Goal: Task Accomplishment & Management: Manage account settings

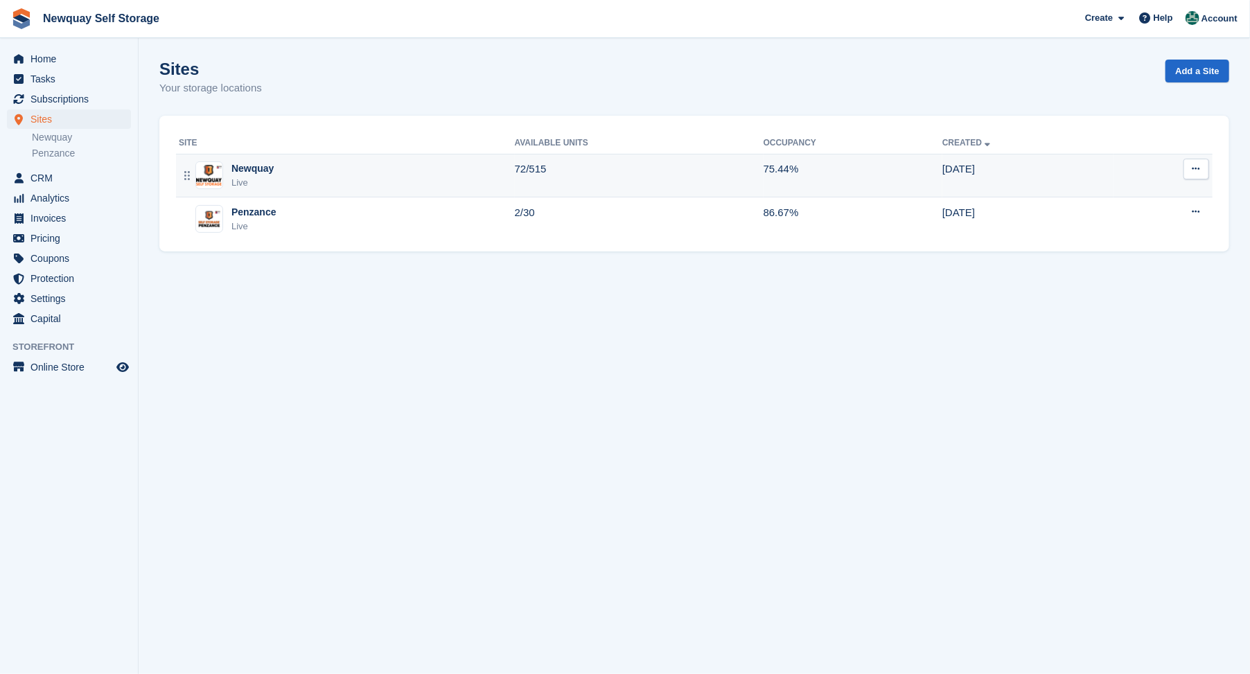
click at [245, 168] on div "Newquay" at bounding box center [252, 168] width 42 height 15
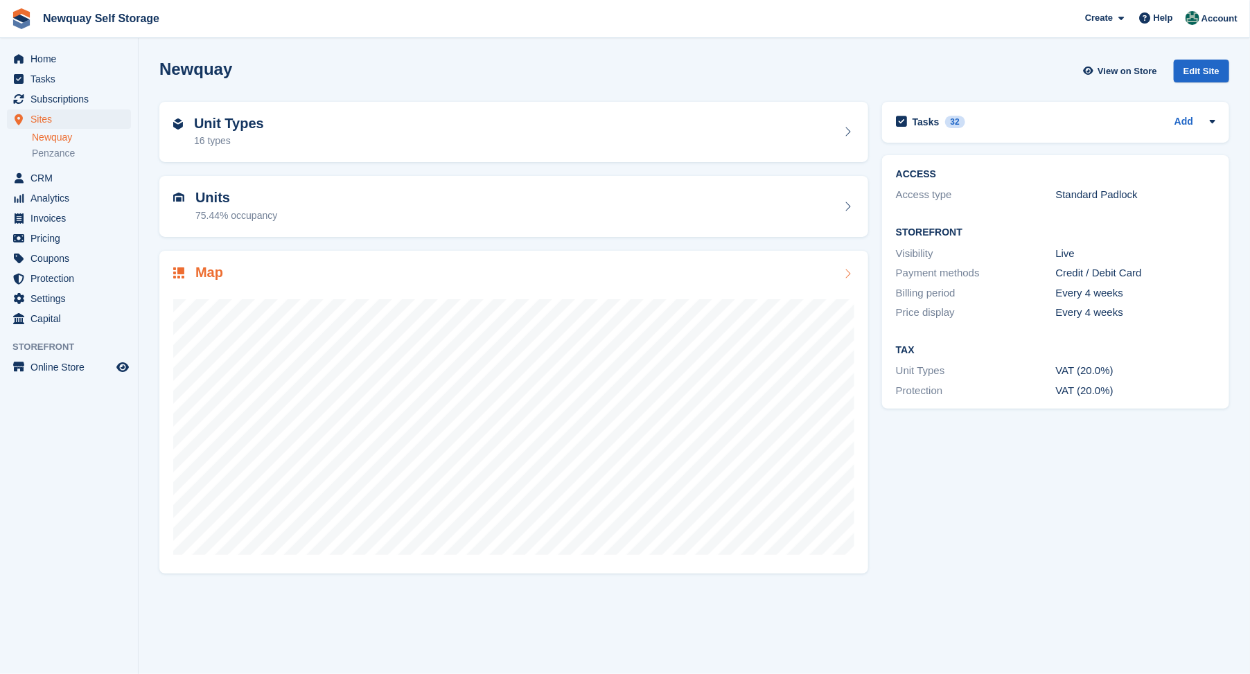
click at [206, 274] on h2 "Map" at bounding box center [209, 273] width 28 height 16
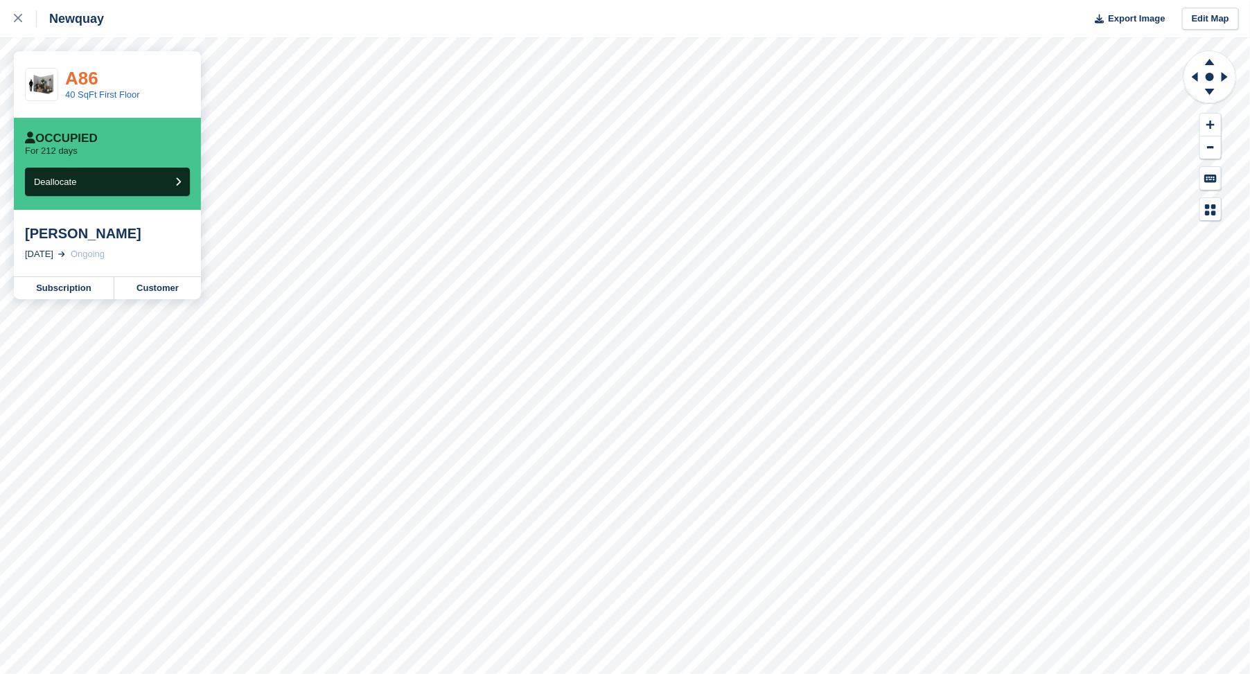
click at [81, 76] on link "A86" at bounding box center [81, 78] width 33 height 21
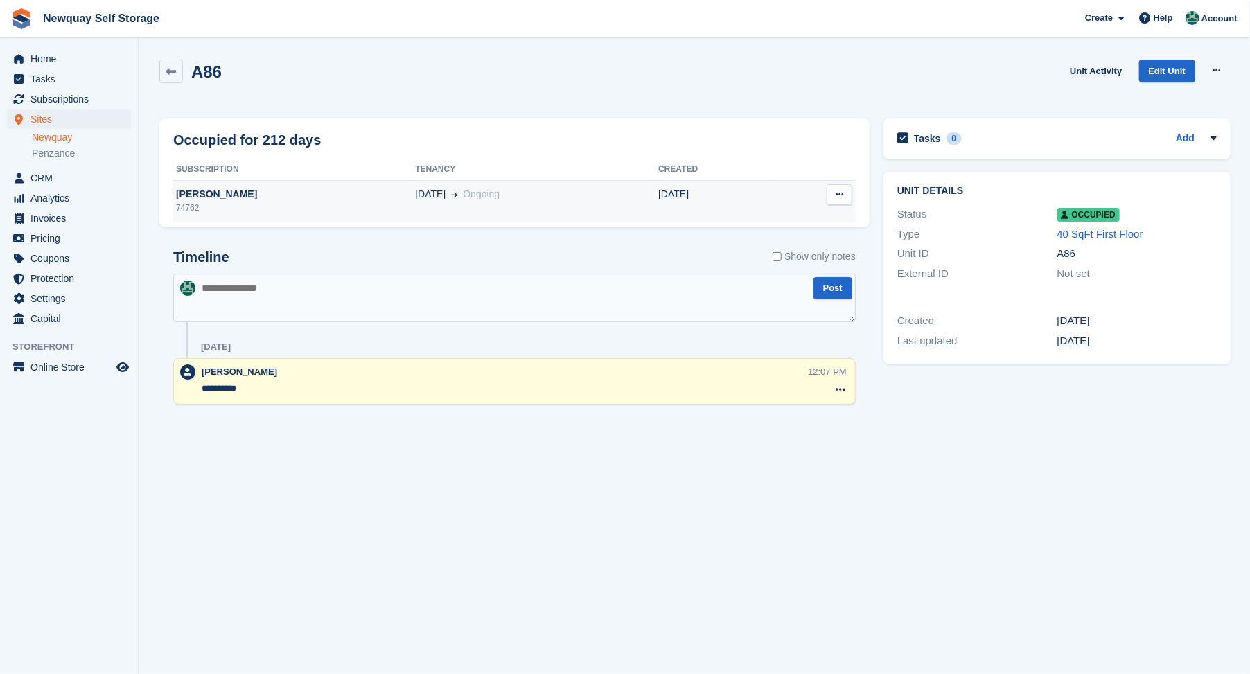
click at [189, 199] on div "Mark Wells" at bounding box center [294, 194] width 242 height 15
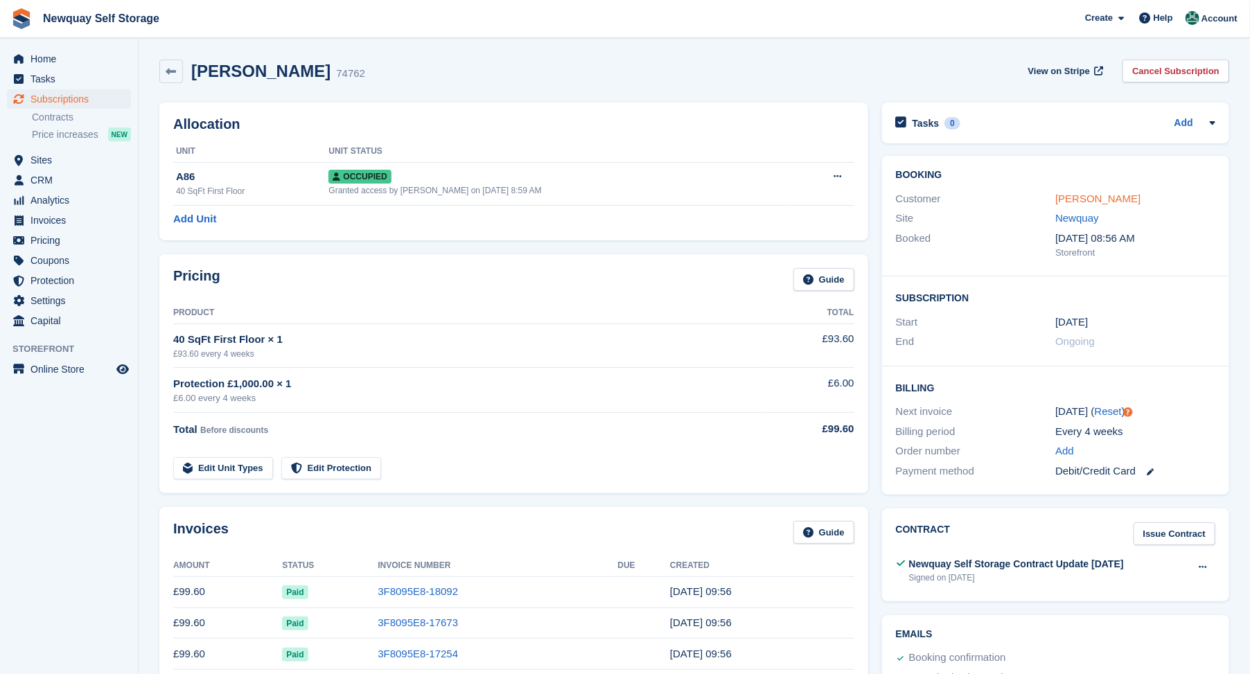
click at [1075, 197] on link "Mark Wells" at bounding box center [1097, 199] width 85 height 12
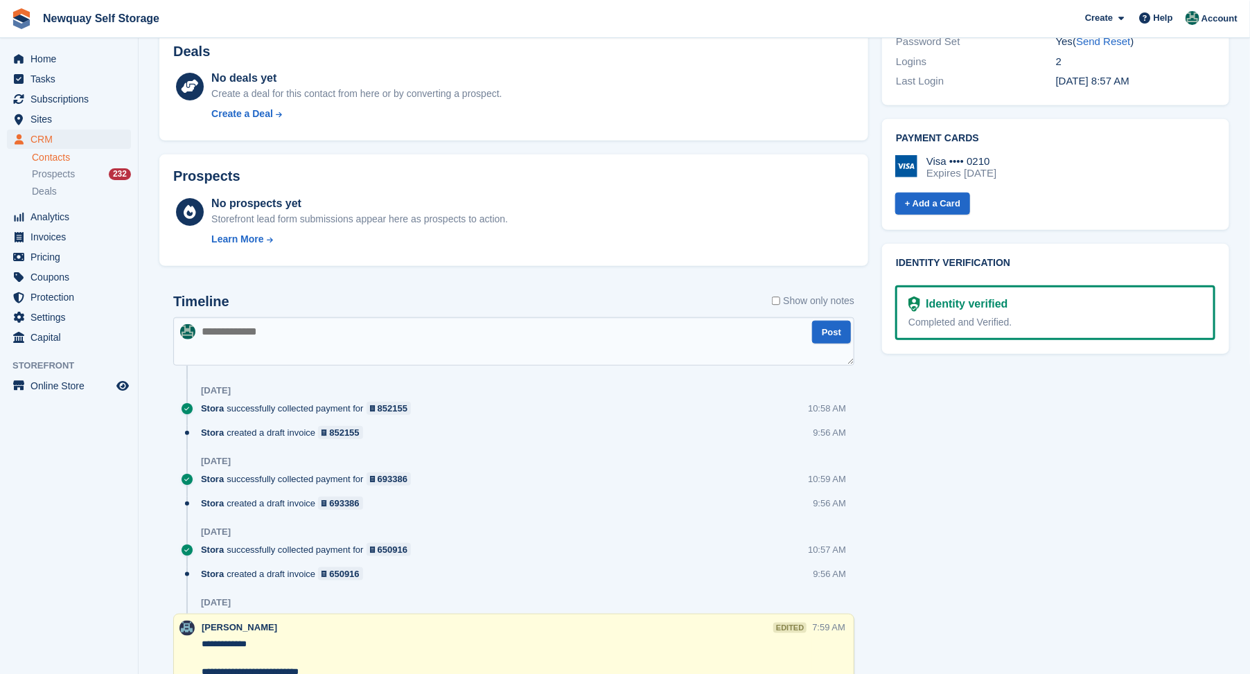
scroll to position [615, 0]
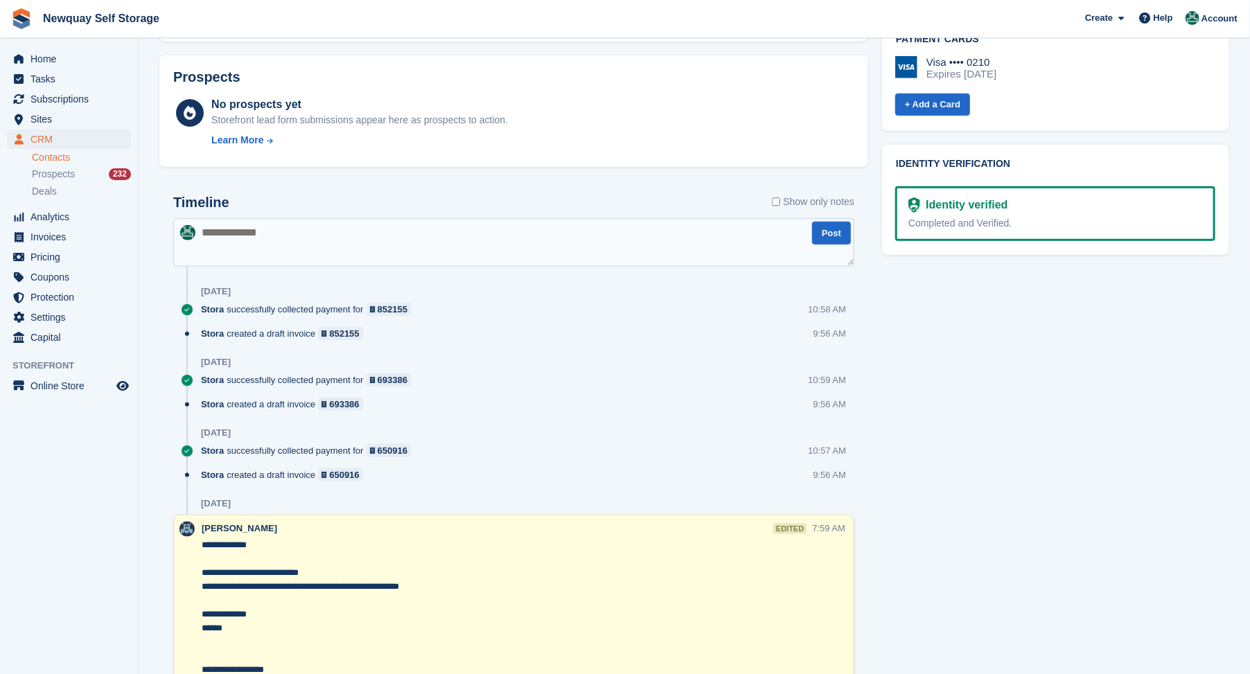
click at [239, 234] on textarea at bounding box center [513, 242] width 681 height 49
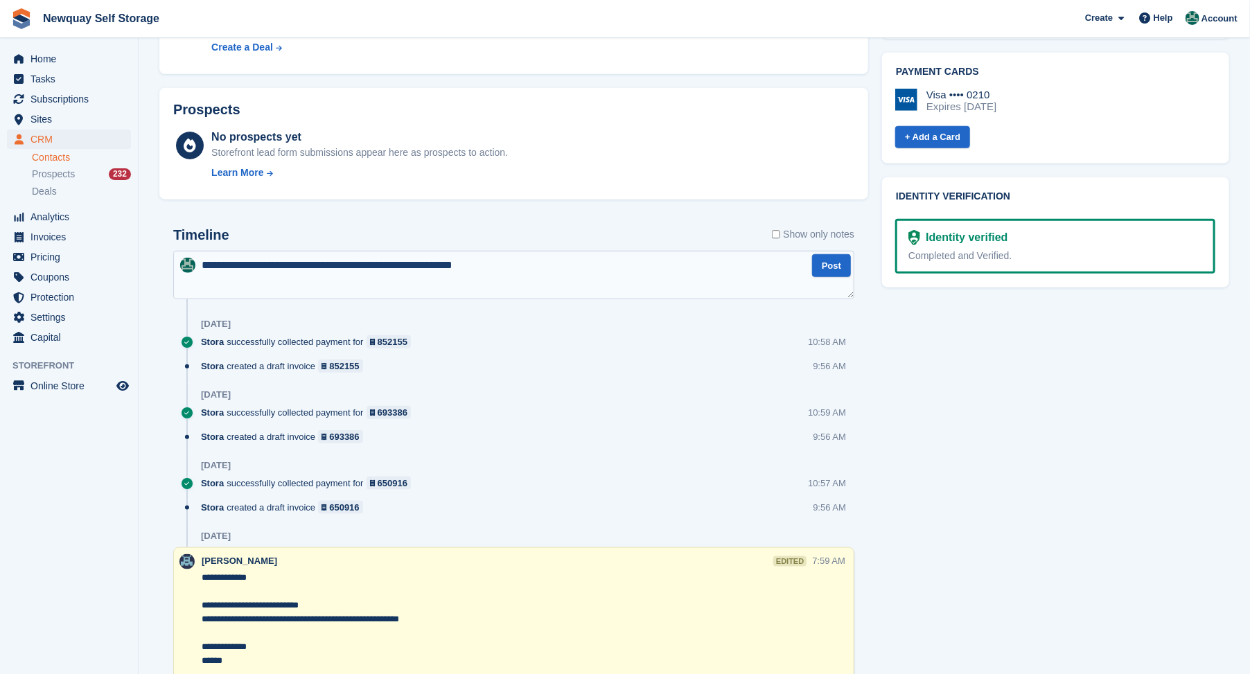
scroll to position [538, 0]
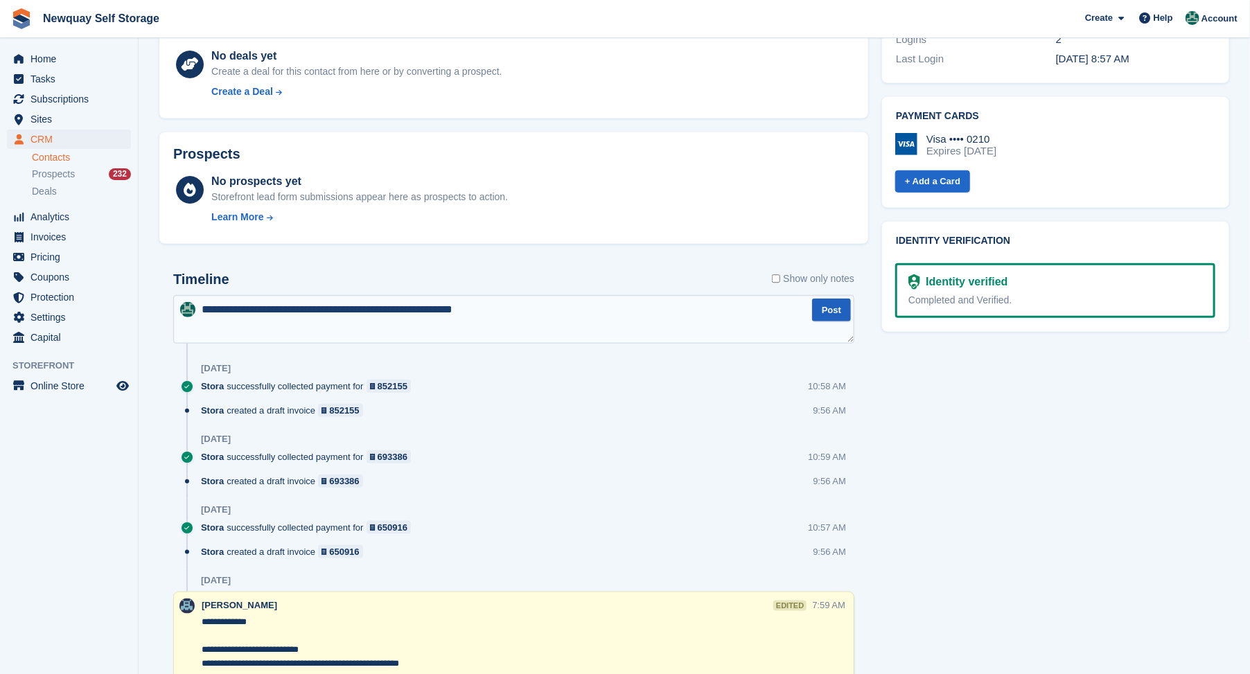
type textarea "**********"
click at [828, 304] on button "Post" at bounding box center [831, 310] width 39 height 23
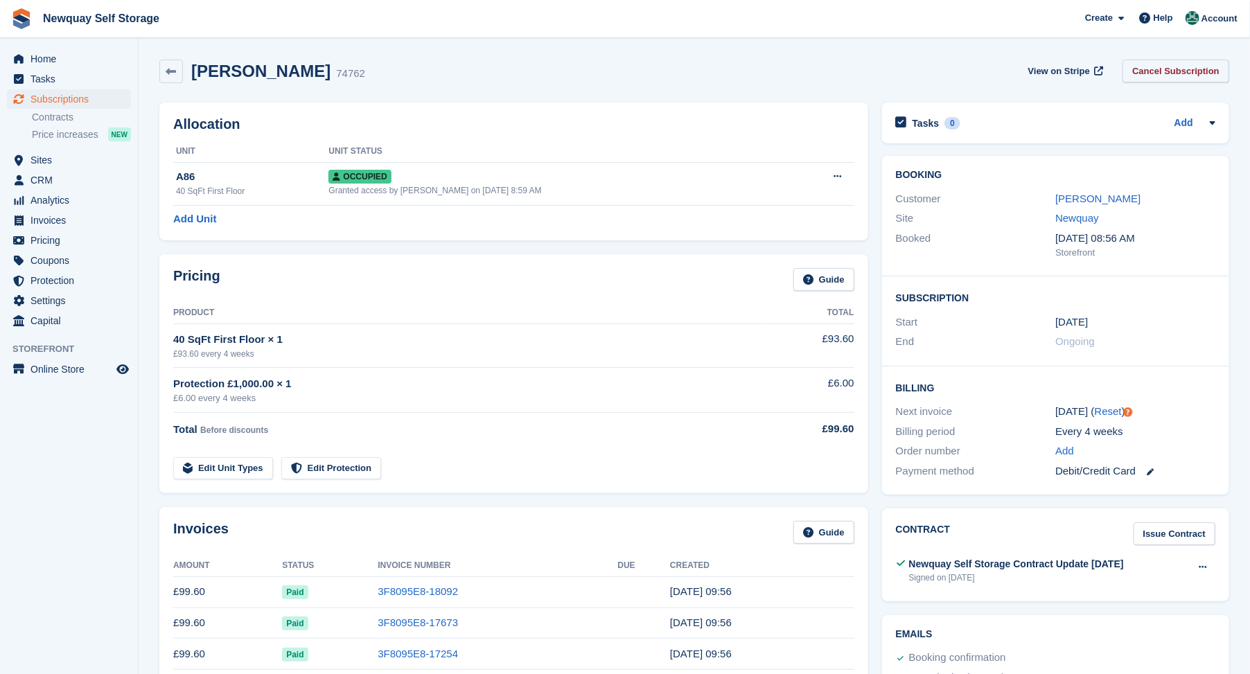
click at [1169, 71] on link "Cancel Subscription" at bounding box center [1176, 71] width 107 height 23
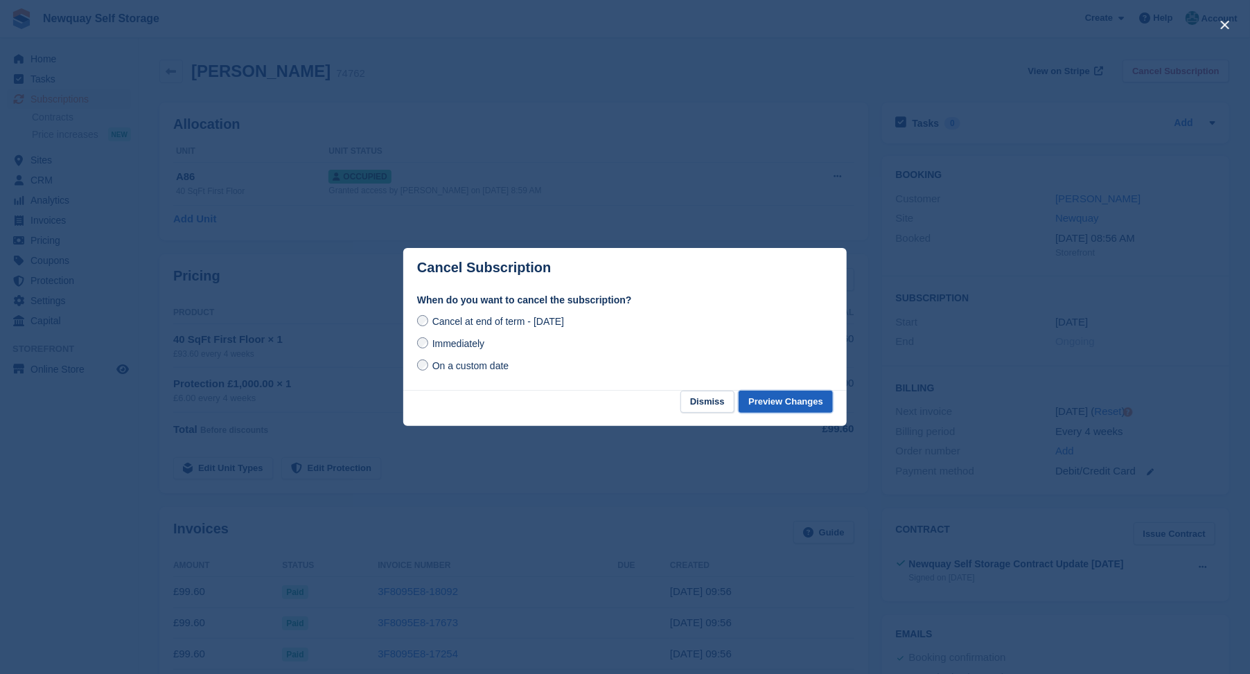
click at [793, 401] on button "Preview Changes" at bounding box center [786, 402] width 94 height 23
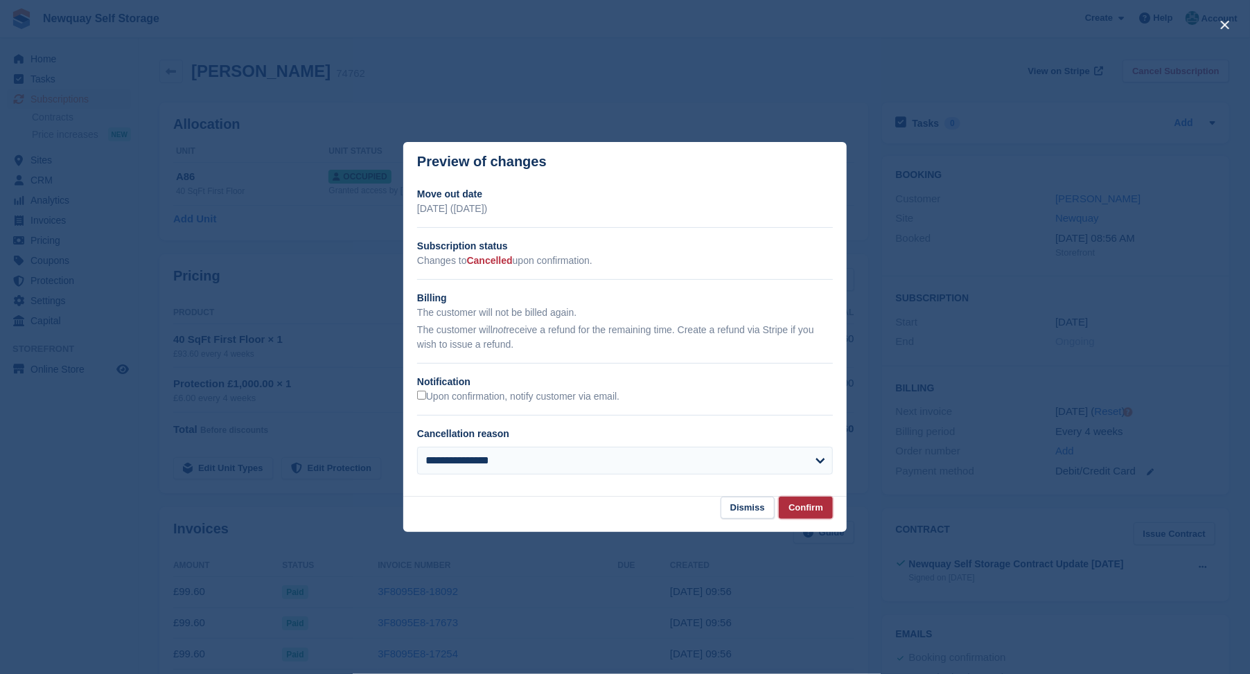
click at [797, 509] on button "Confirm" at bounding box center [806, 508] width 54 height 23
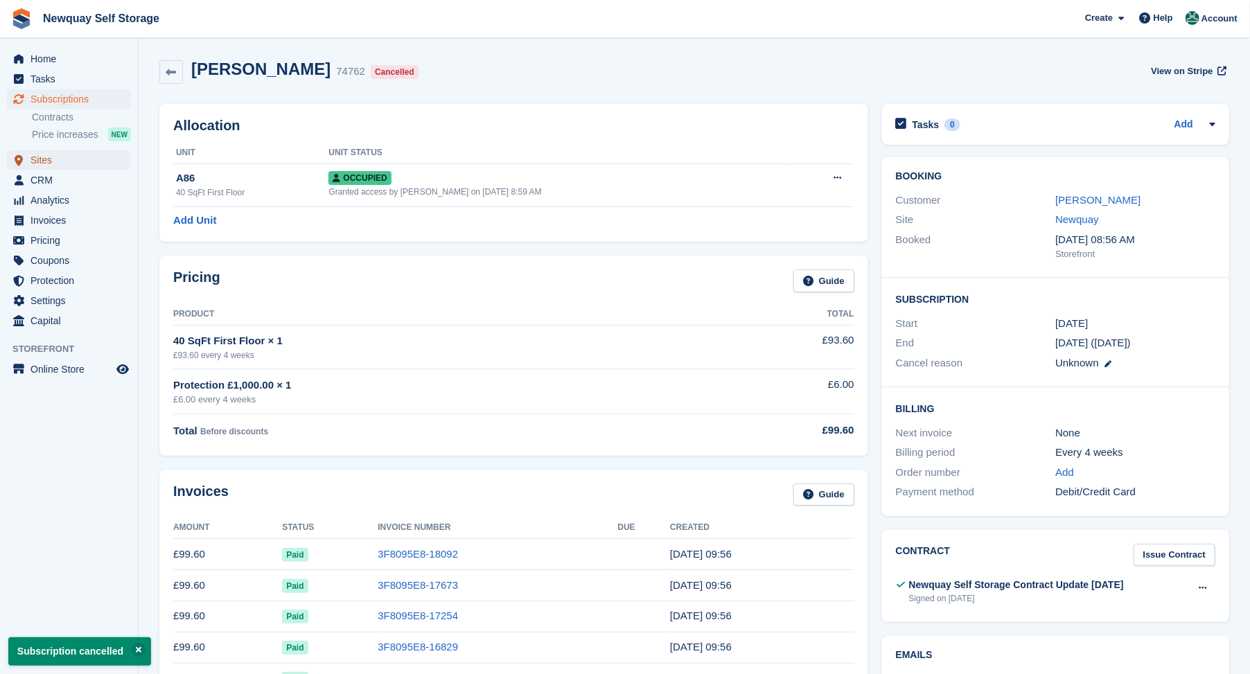
click at [44, 162] on span "Sites" at bounding box center [71, 159] width 83 height 19
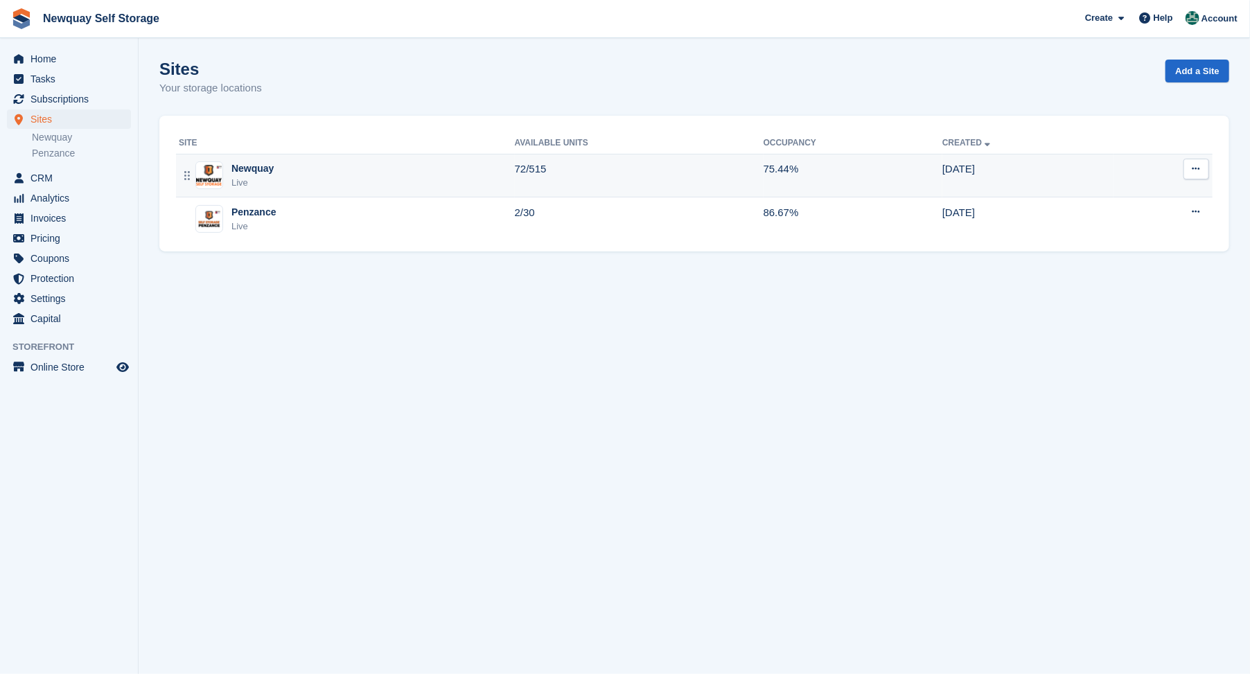
click at [239, 168] on div "Newquay" at bounding box center [252, 168] width 42 height 15
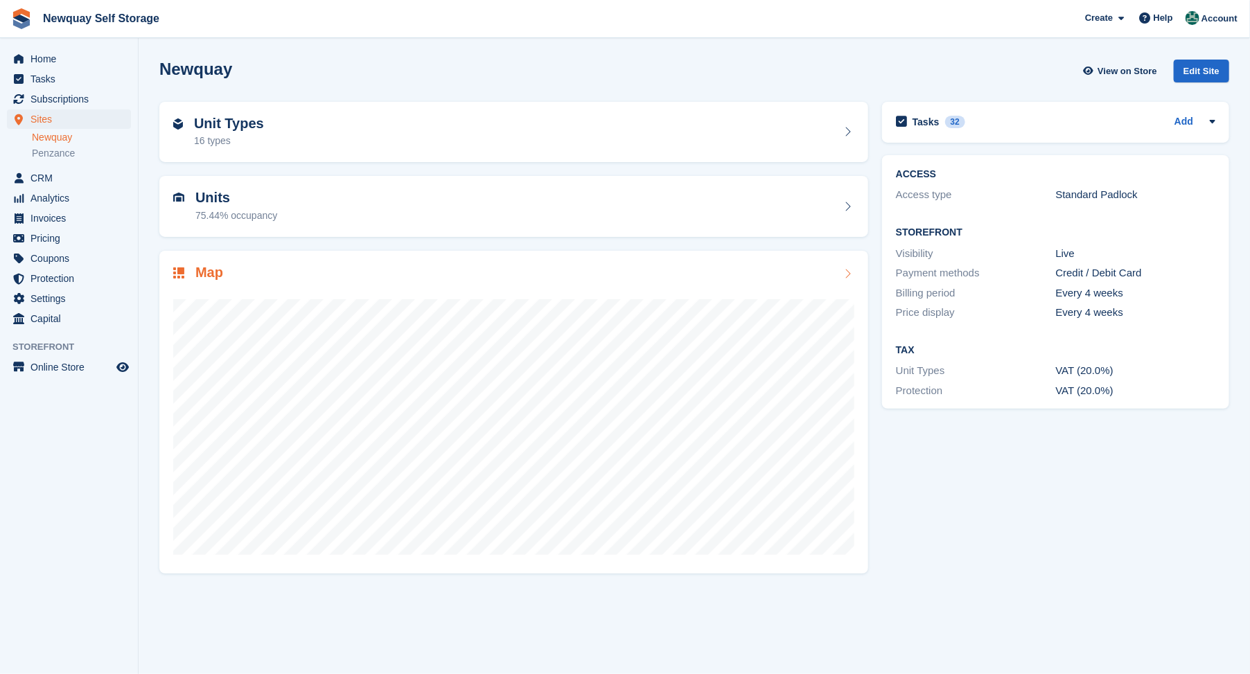
click at [204, 274] on h2 "Map" at bounding box center [209, 273] width 28 height 16
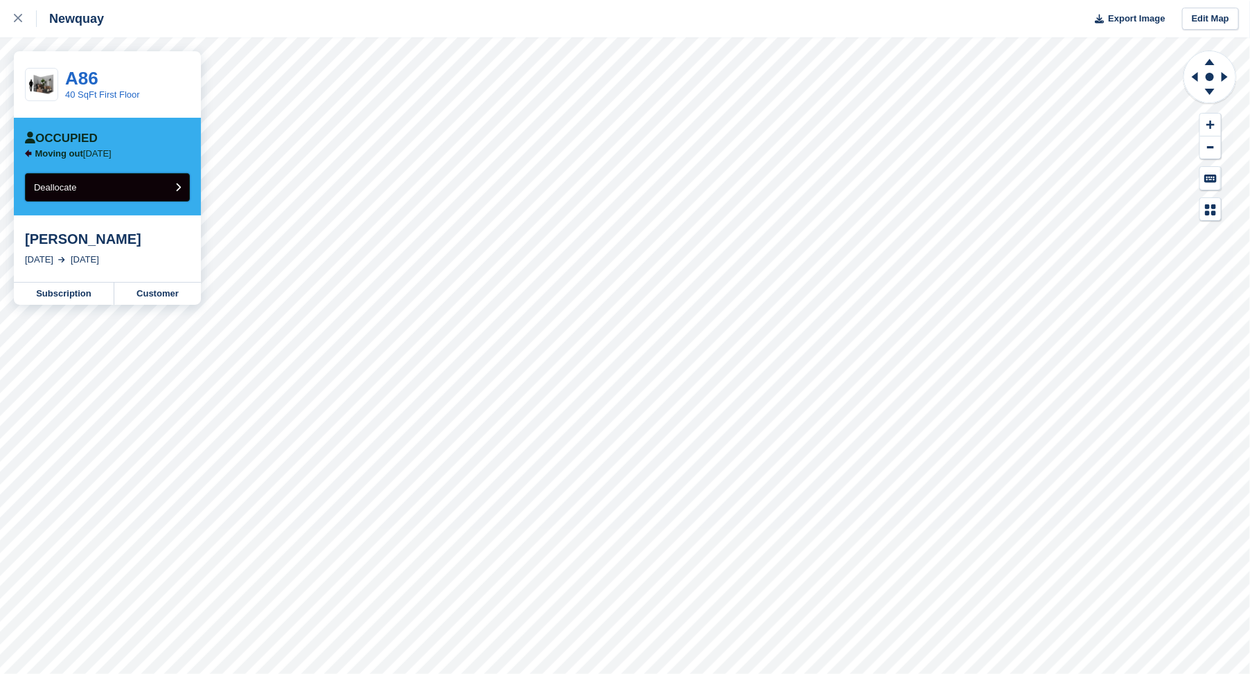
click at [67, 184] on span "Deallocate" at bounding box center [55, 187] width 42 height 10
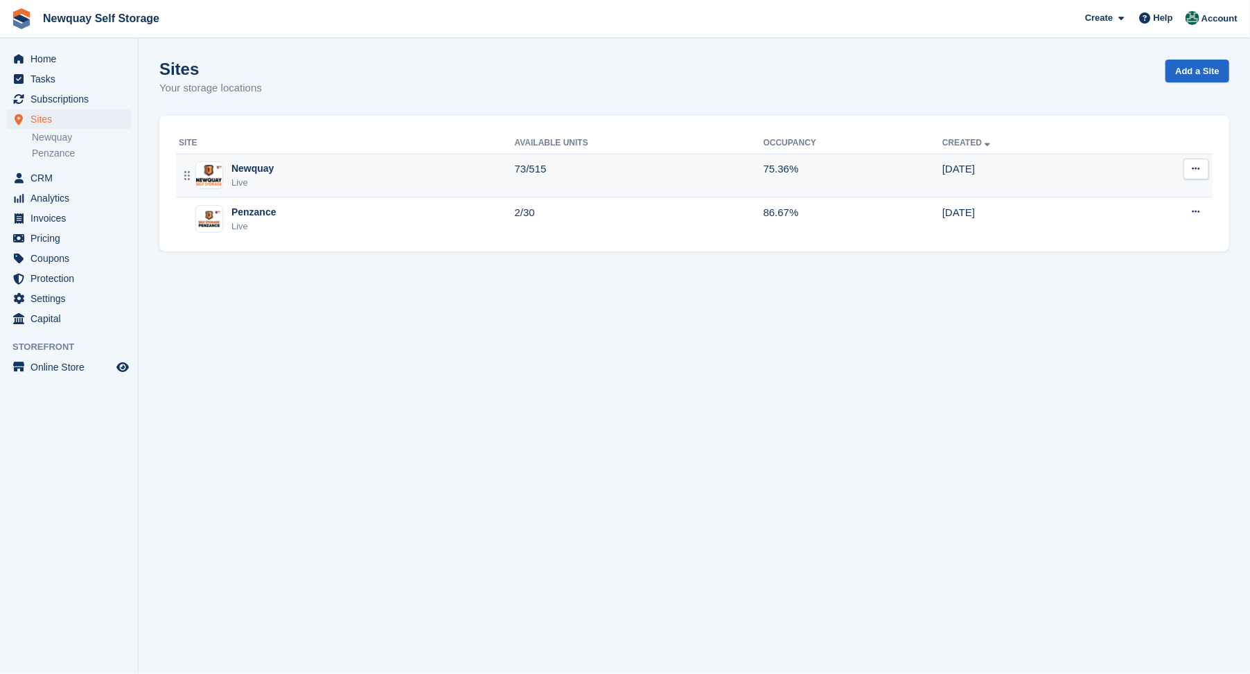
click at [253, 169] on div "Newquay" at bounding box center [252, 168] width 42 height 15
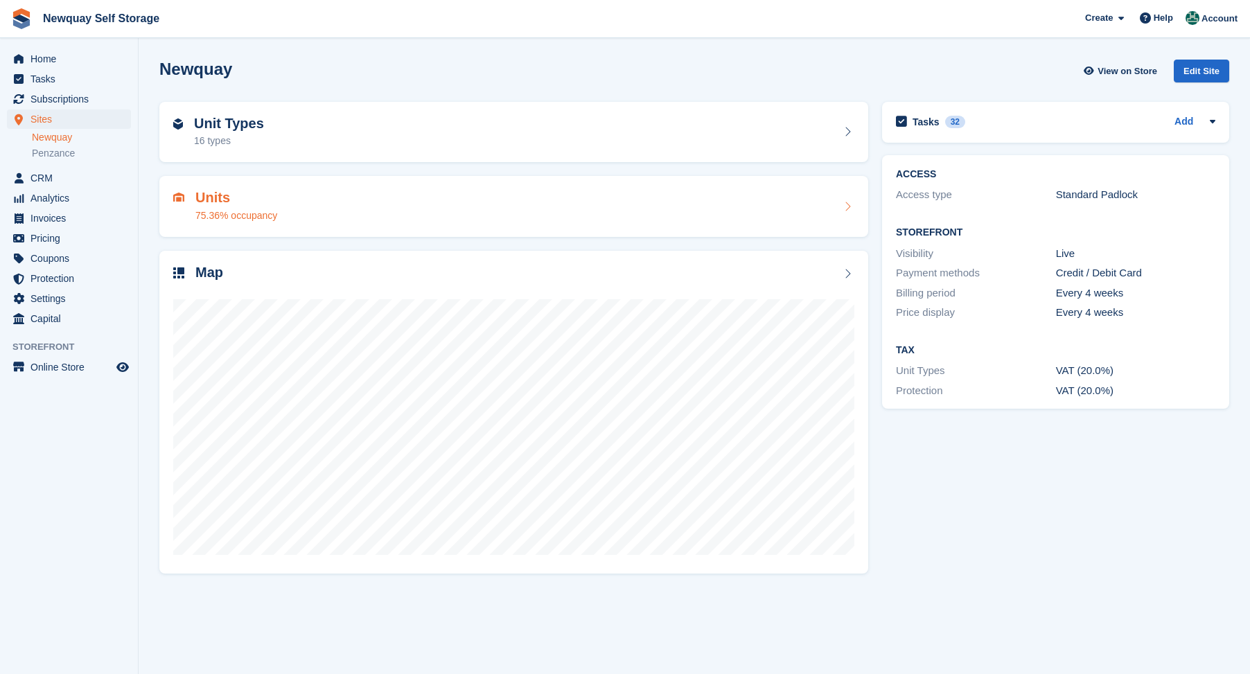
click at [206, 197] on h2 "Units" at bounding box center [236, 198] width 82 height 16
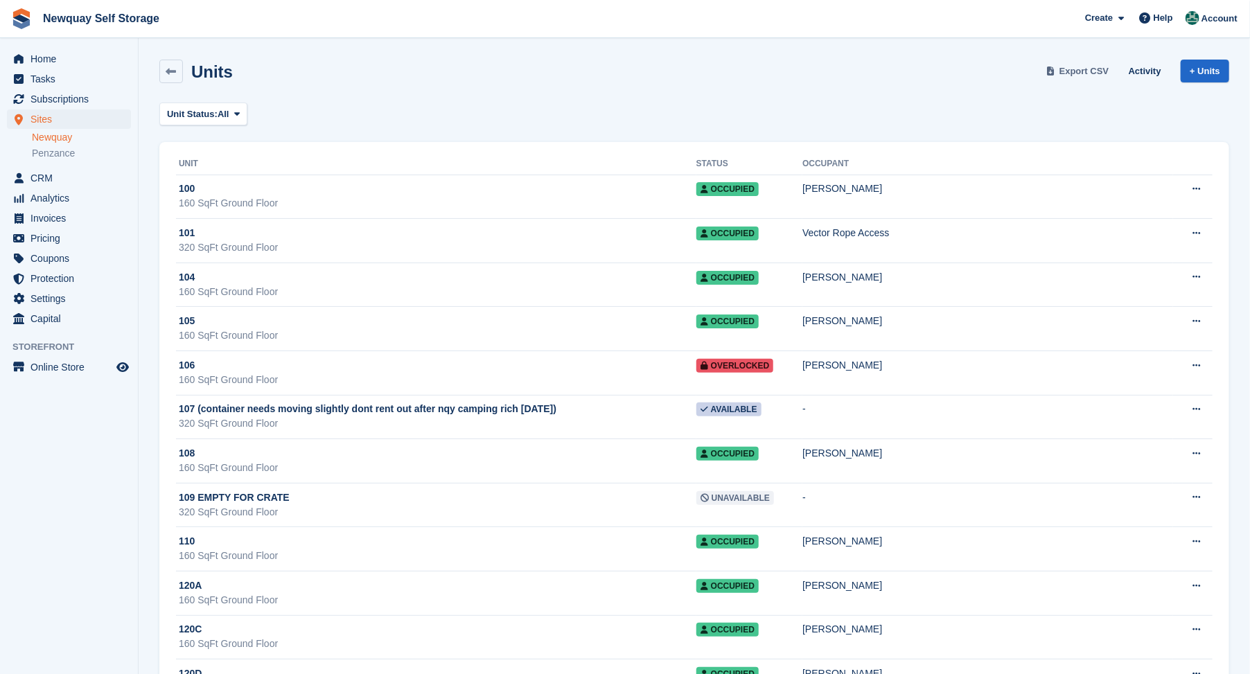
click at [1090, 69] on span "Export CSV" at bounding box center [1084, 71] width 50 height 14
click at [46, 116] on span "Sites" at bounding box center [71, 118] width 83 height 19
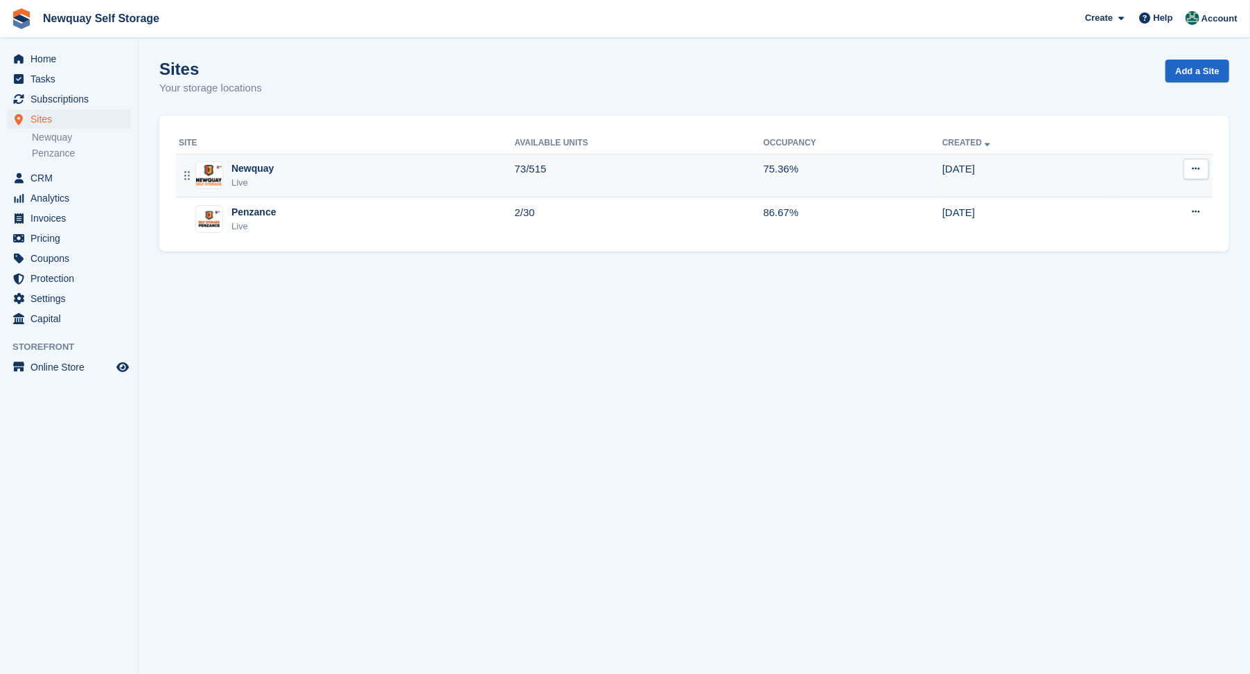
click at [245, 172] on div "Newquay" at bounding box center [252, 168] width 42 height 15
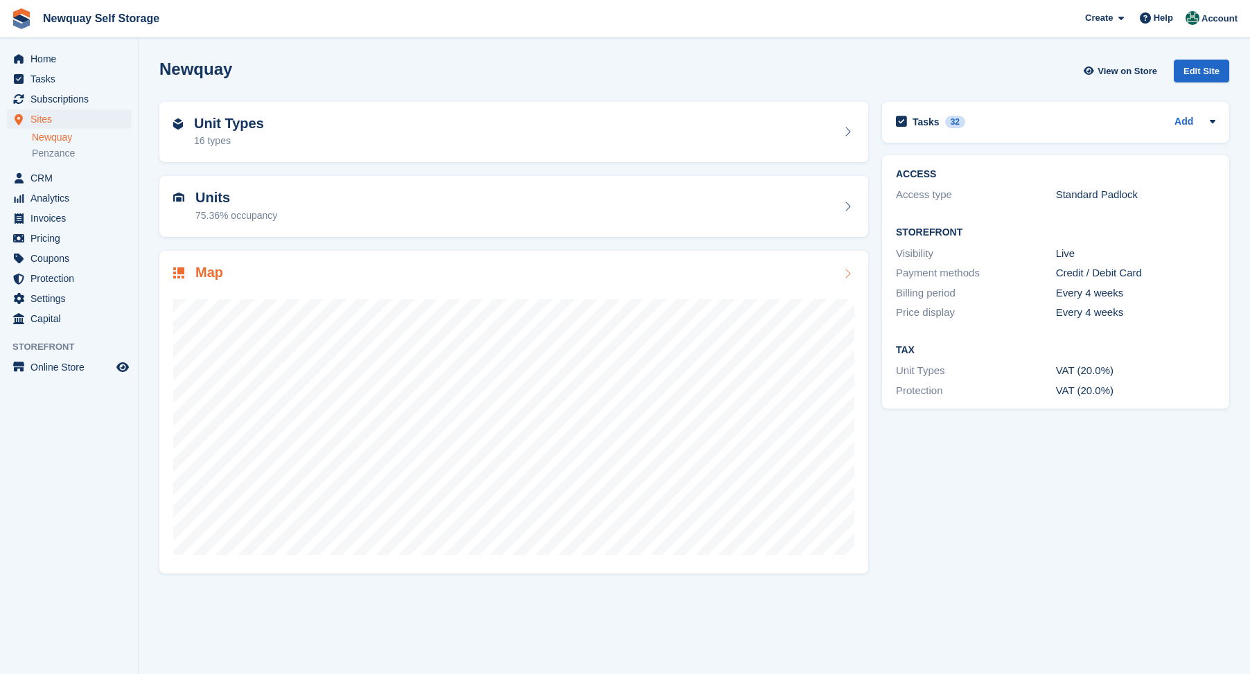
click at [206, 269] on h2 "Map" at bounding box center [209, 273] width 28 height 16
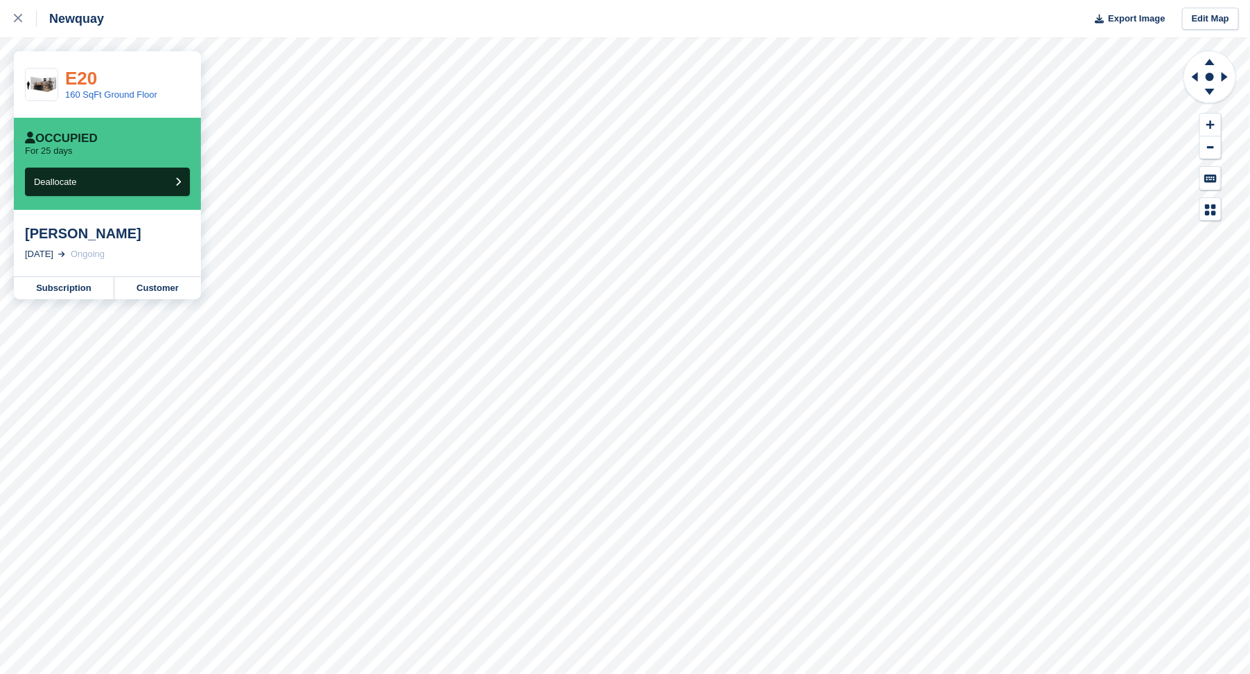
click at [80, 75] on link "E20" at bounding box center [81, 78] width 32 height 21
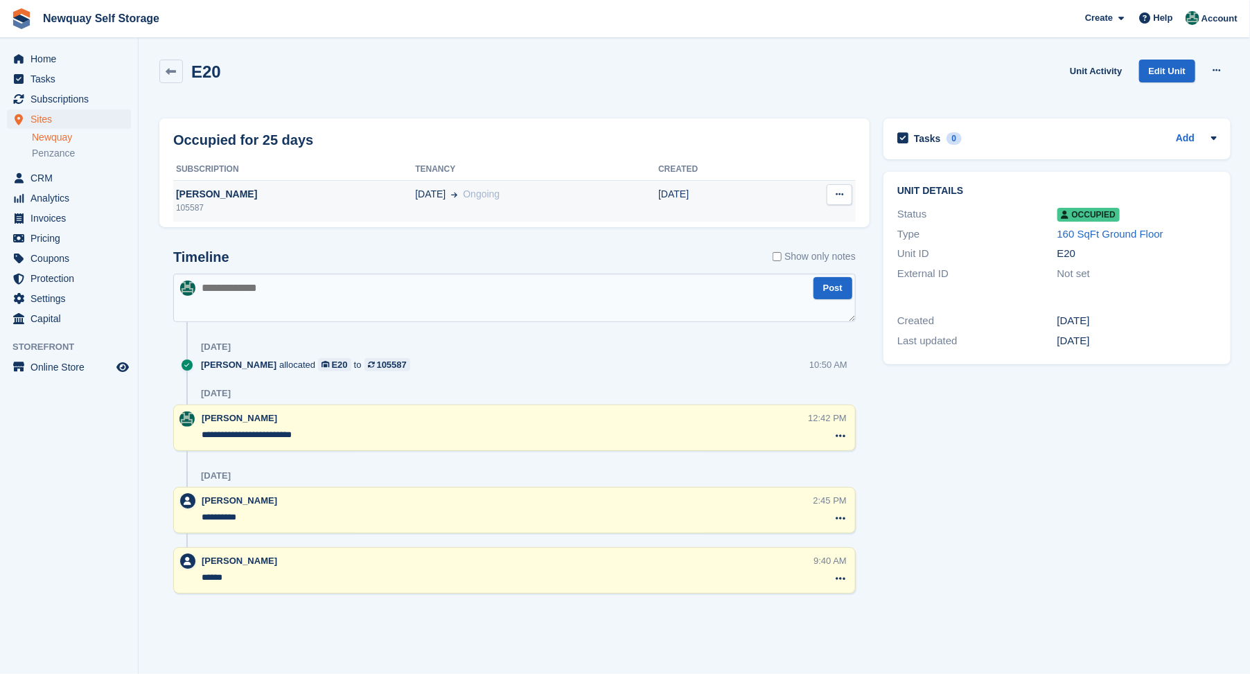
click at [204, 192] on div "David Stanton" at bounding box center [294, 194] width 242 height 15
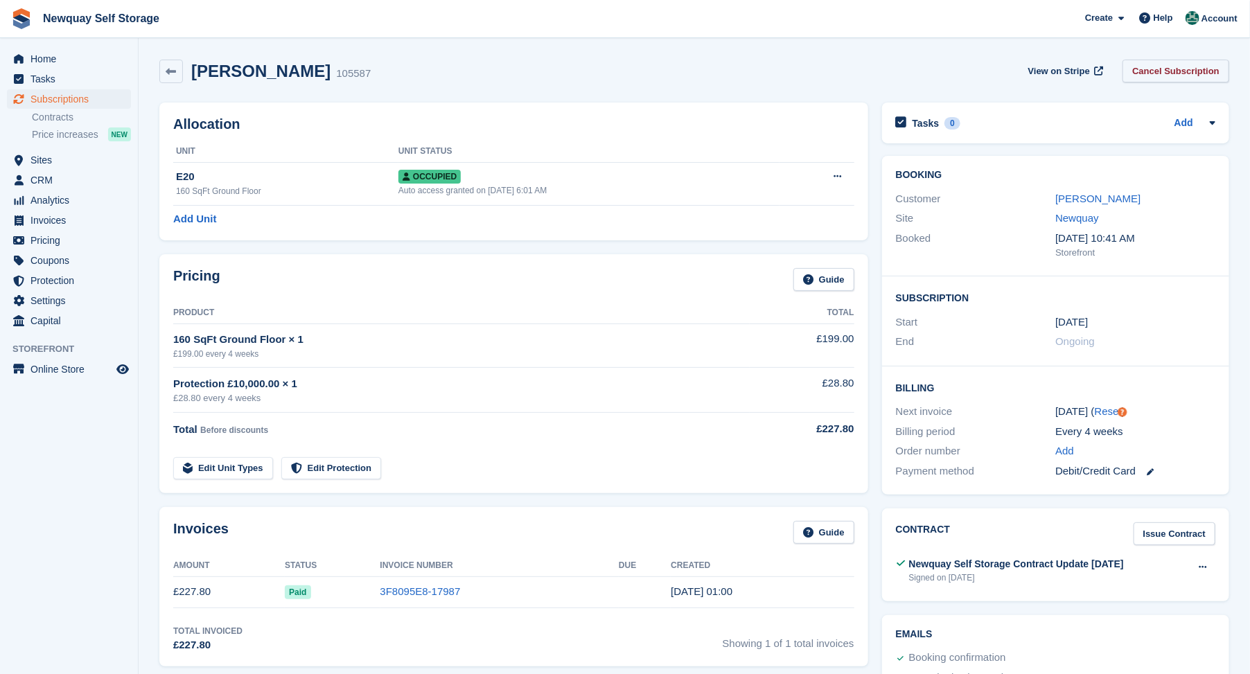
click at [1181, 71] on link "Cancel Subscription" at bounding box center [1176, 71] width 107 height 23
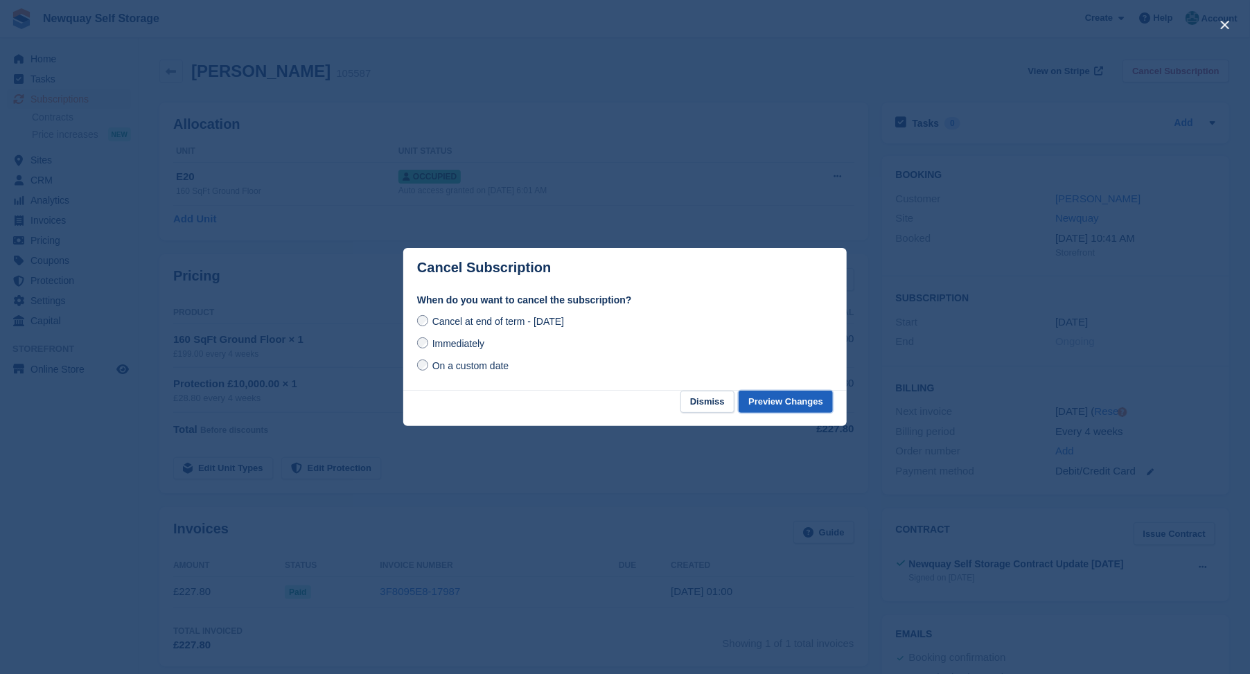
click at [790, 400] on button "Preview Changes" at bounding box center [786, 402] width 94 height 23
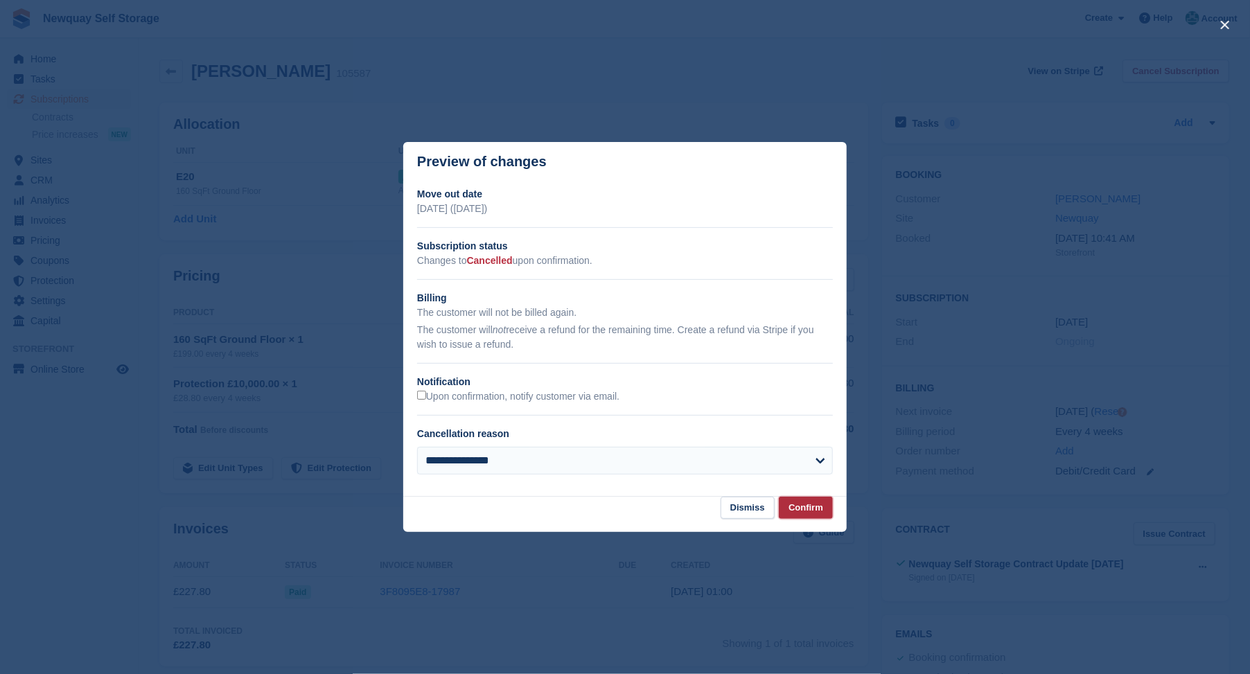
click at [798, 502] on button "Confirm" at bounding box center [806, 508] width 54 height 23
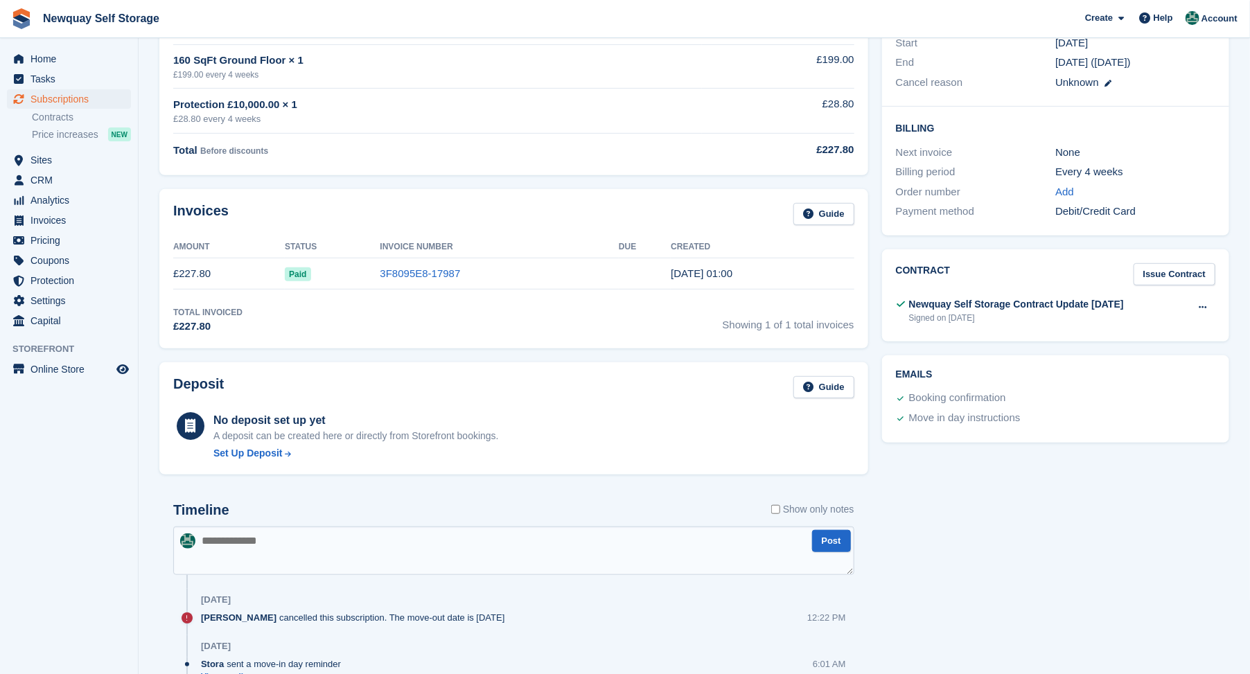
scroll to position [461, 0]
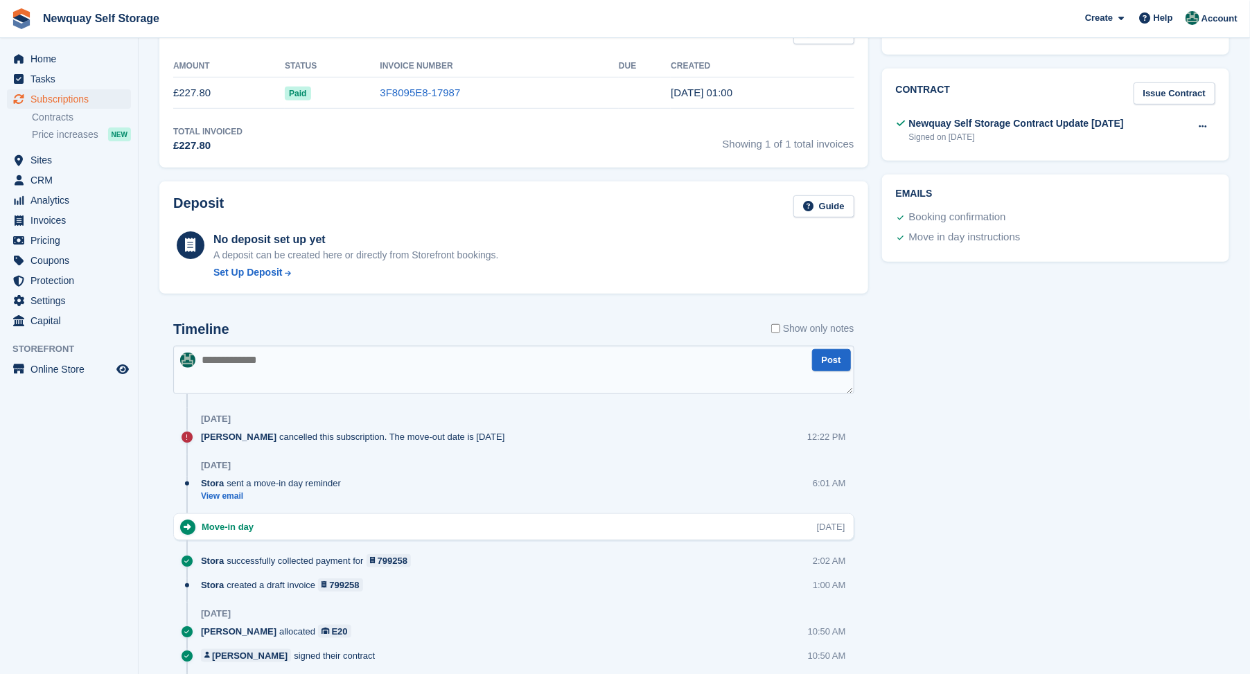
click at [241, 355] on textarea at bounding box center [513, 370] width 681 height 49
type textarea "**********"
click at [828, 359] on button "Post" at bounding box center [831, 360] width 39 height 23
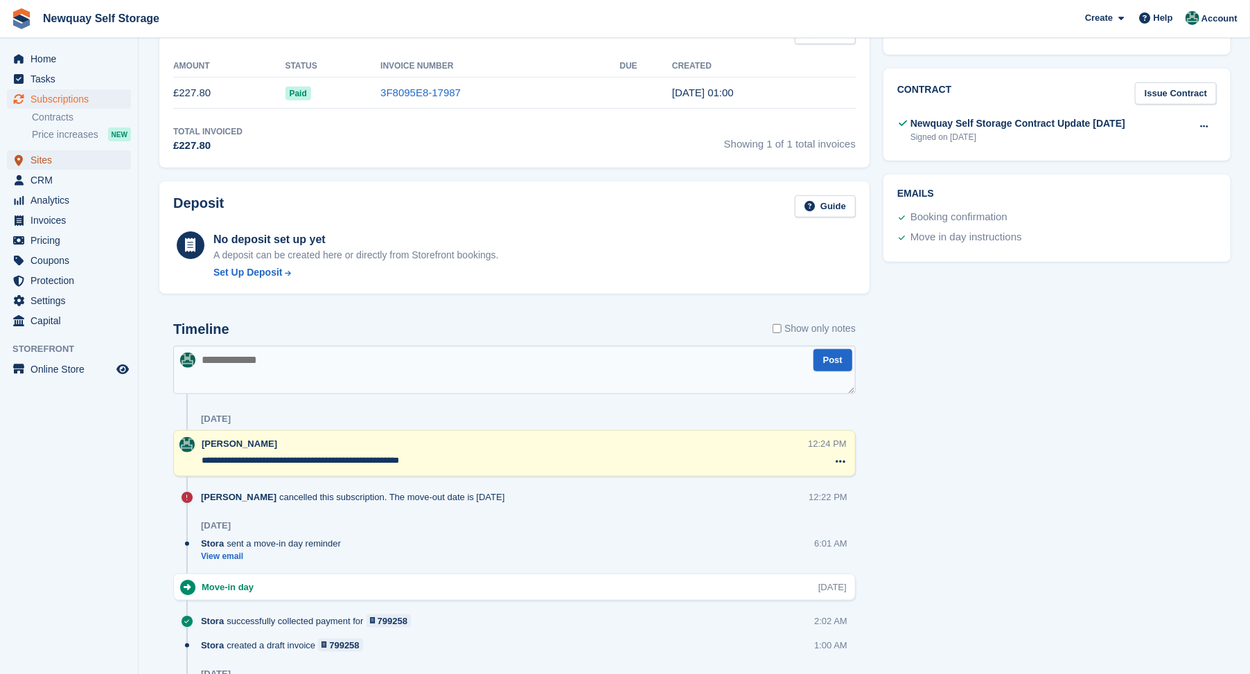
click at [33, 157] on span "Sites" at bounding box center [71, 159] width 83 height 19
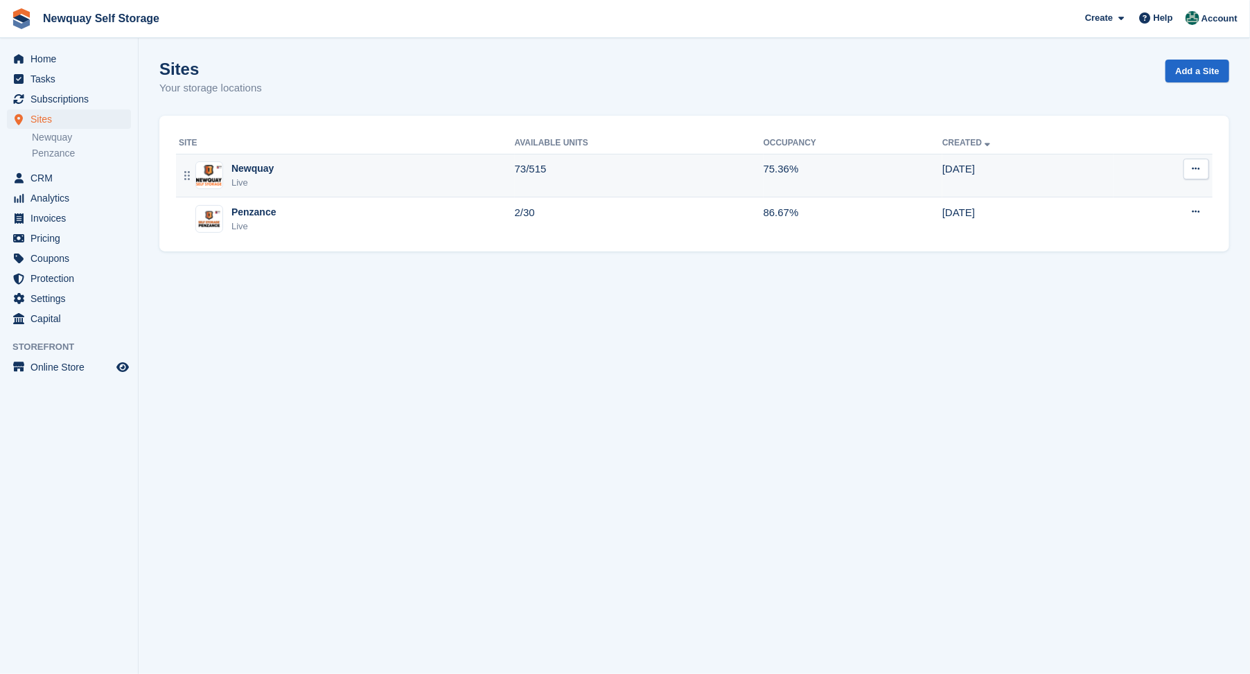
click at [236, 170] on div "Newquay" at bounding box center [252, 168] width 42 height 15
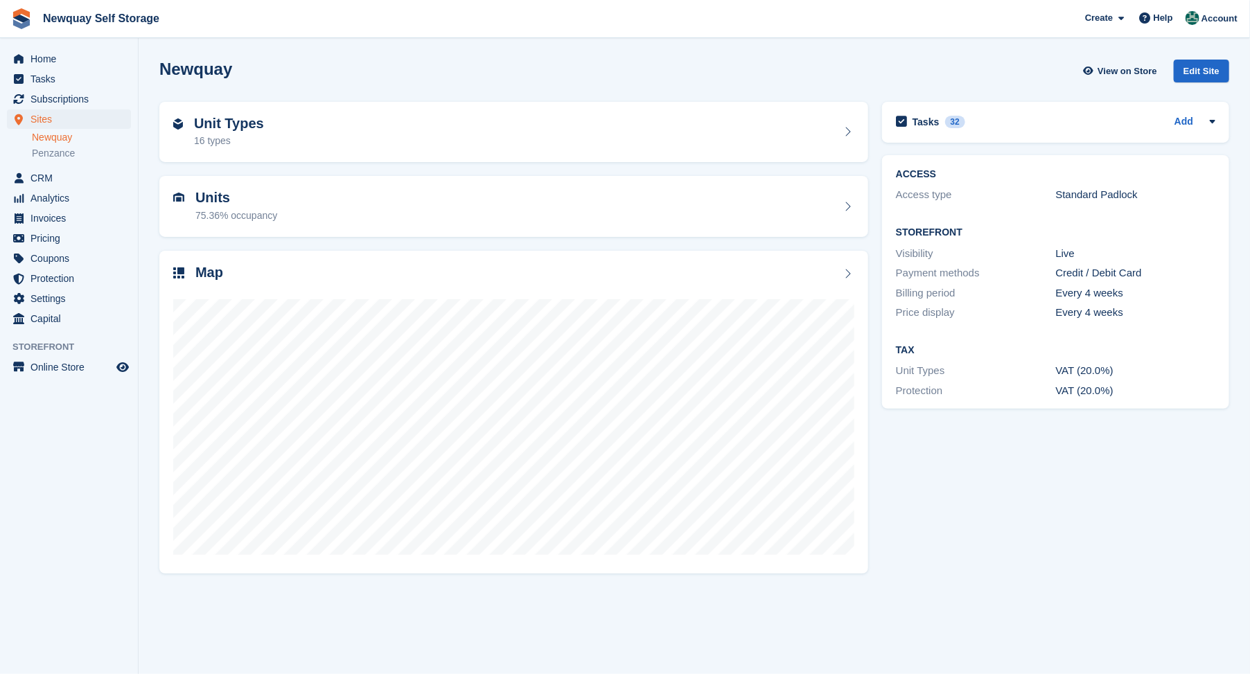
click at [216, 276] on h2 "Map" at bounding box center [209, 273] width 28 height 16
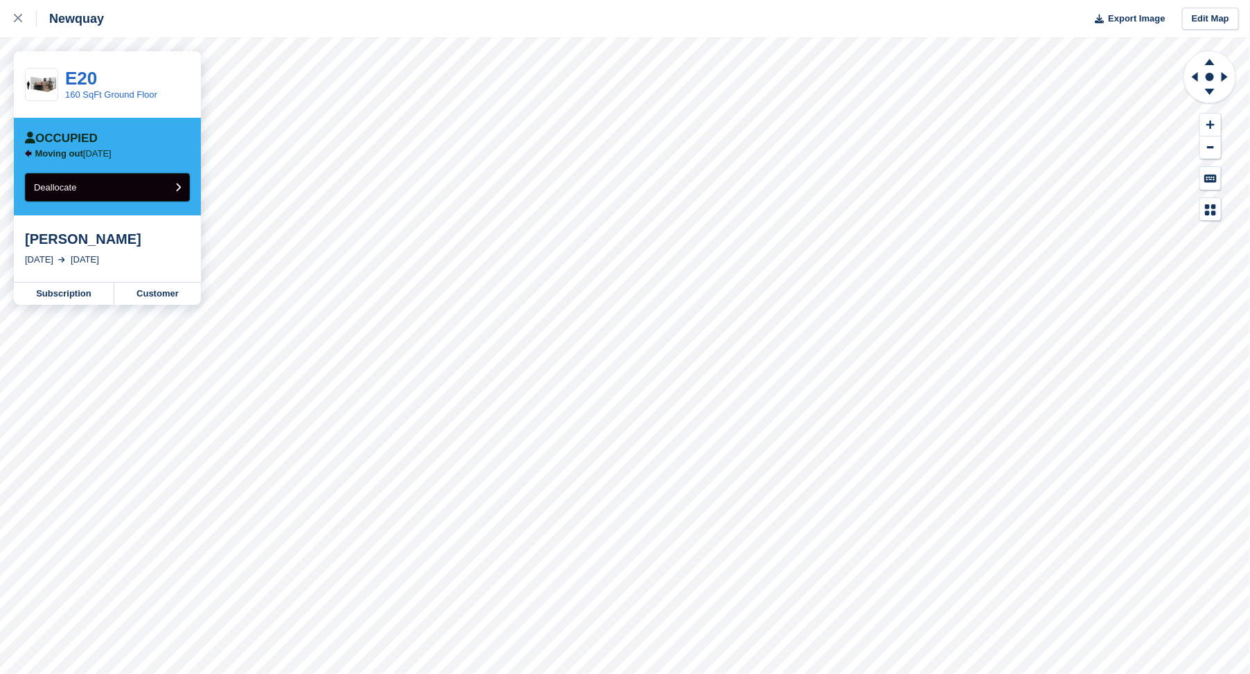
click at [51, 186] on span "Deallocate" at bounding box center [55, 187] width 42 height 10
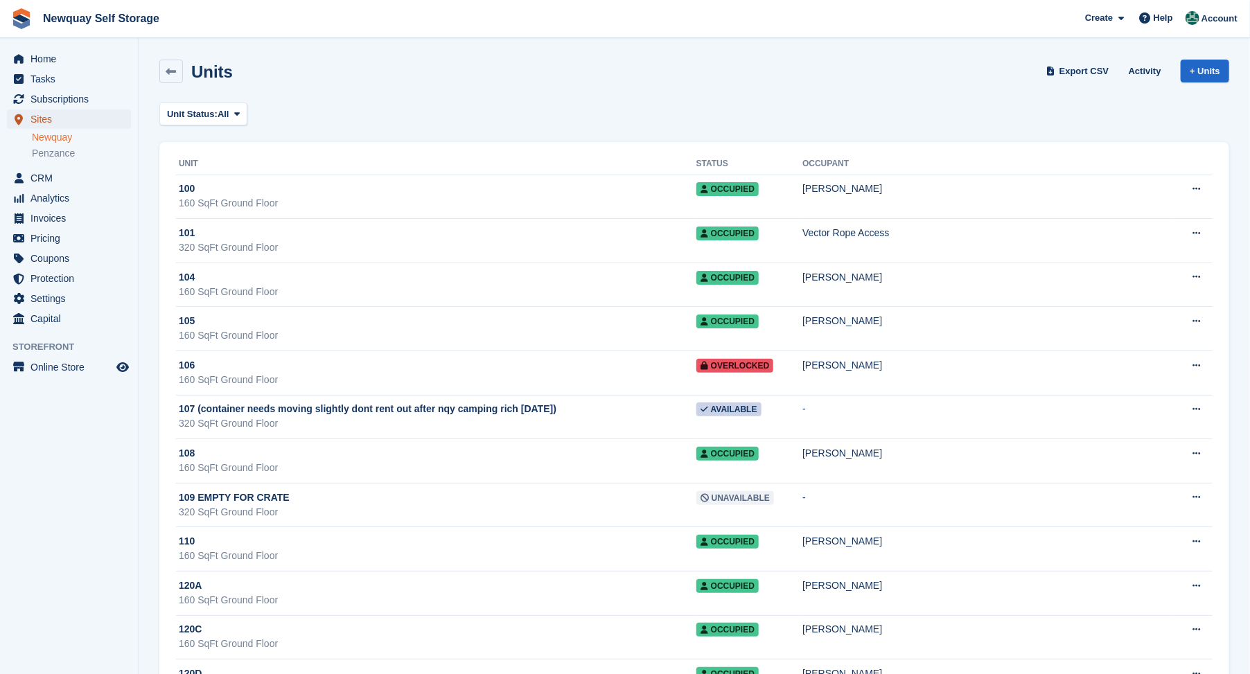
click at [44, 121] on span "Sites" at bounding box center [71, 118] width 83 height 19
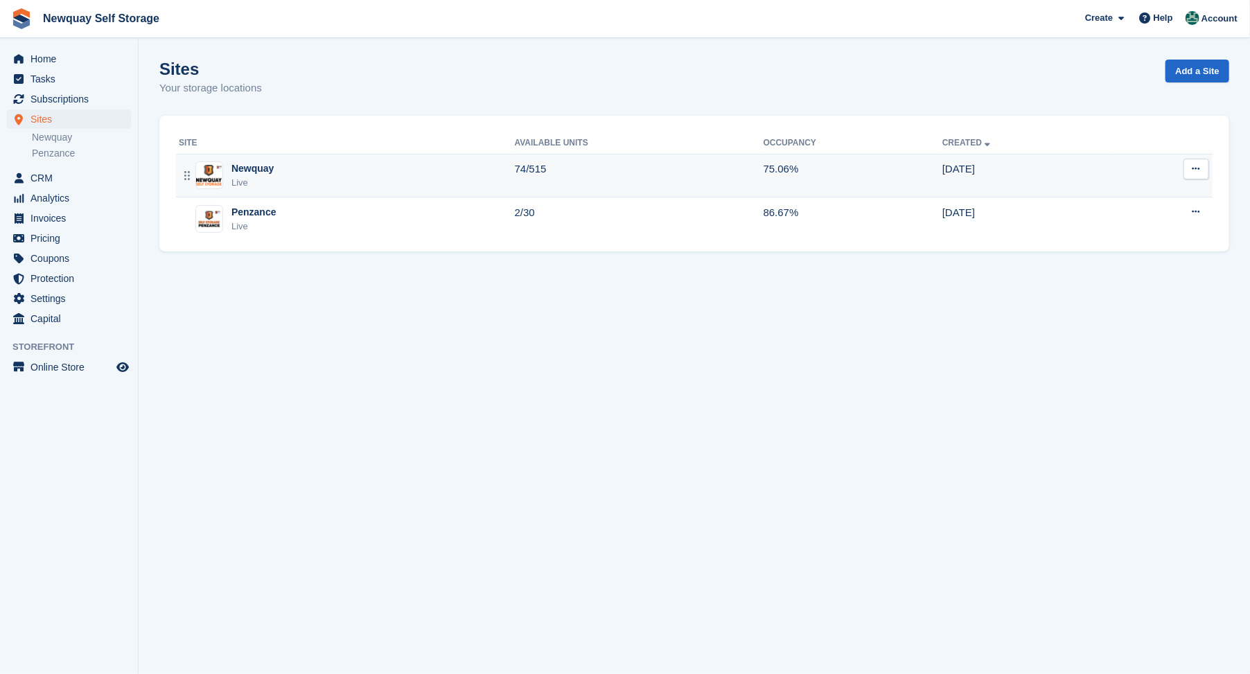
click at [243, 170] on div "Newquay" at bounding box center [252, 168] width 42 height 15
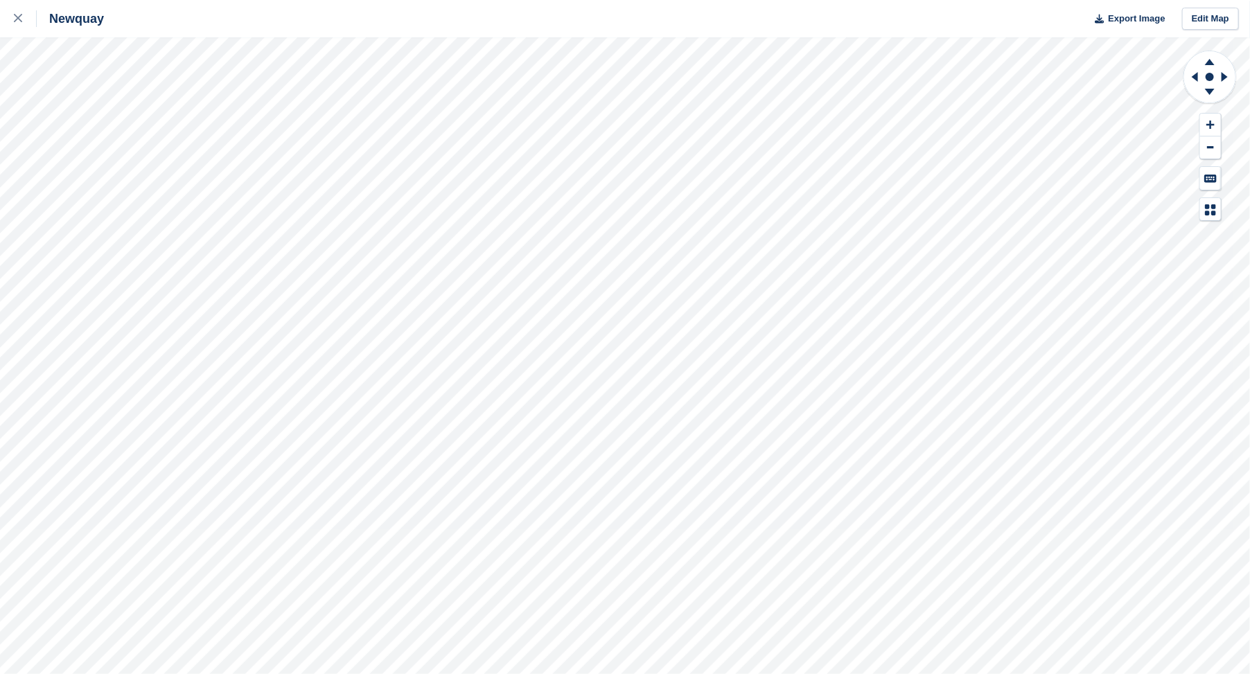
click at [1227, 0] on html "Newquay Export Image Edit Map" at bounding box center [625, 337] width 1250 height 674
click at [781, 0] on html "Newquay Export Image Edit Map" at bounding box center [625, 337] width 1250 height 674
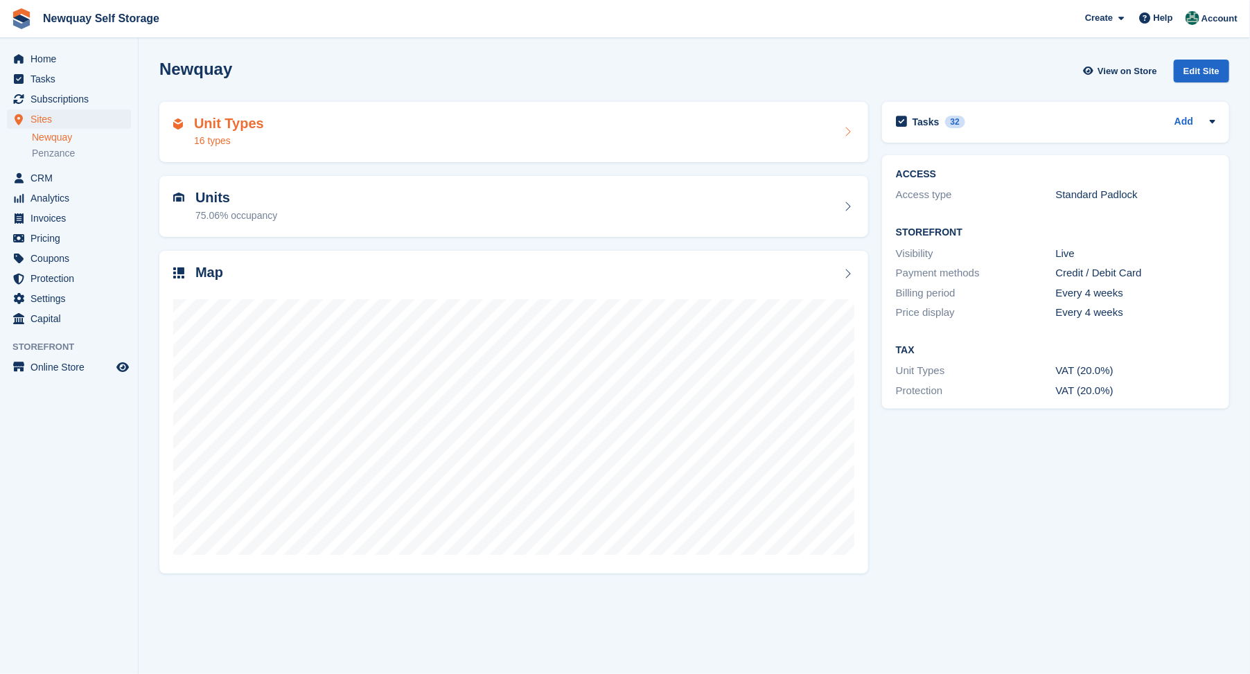
click at [206, 128] on h2 "Unit Types" at bounding box center [229, 124] width 70 height 16
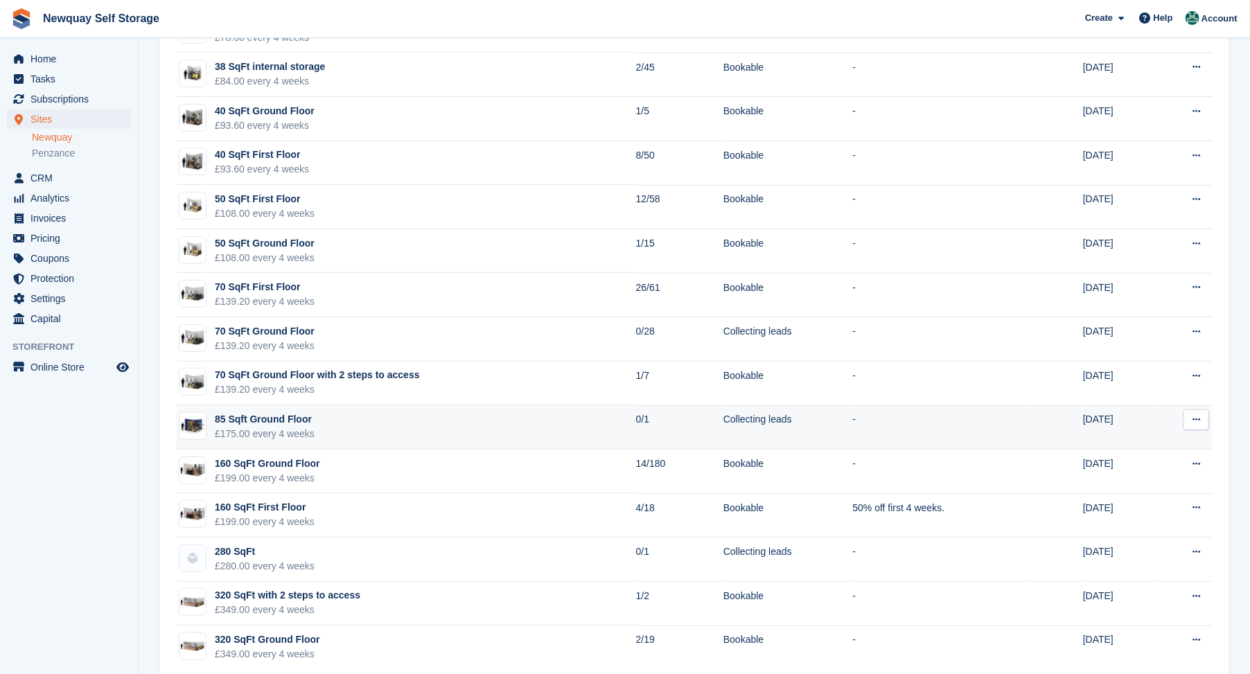
scroll to position [204, 0]
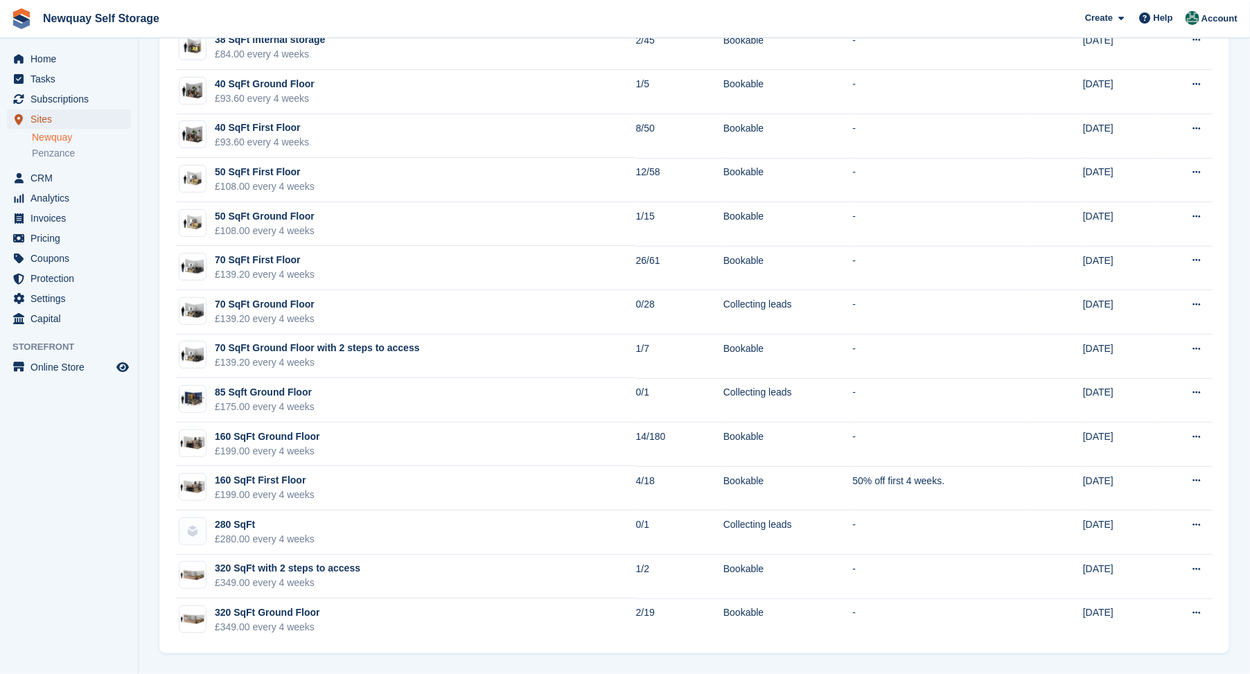
click at [42, 120] on span "Sites" at bounding box center [71, 118] width 83 height 19
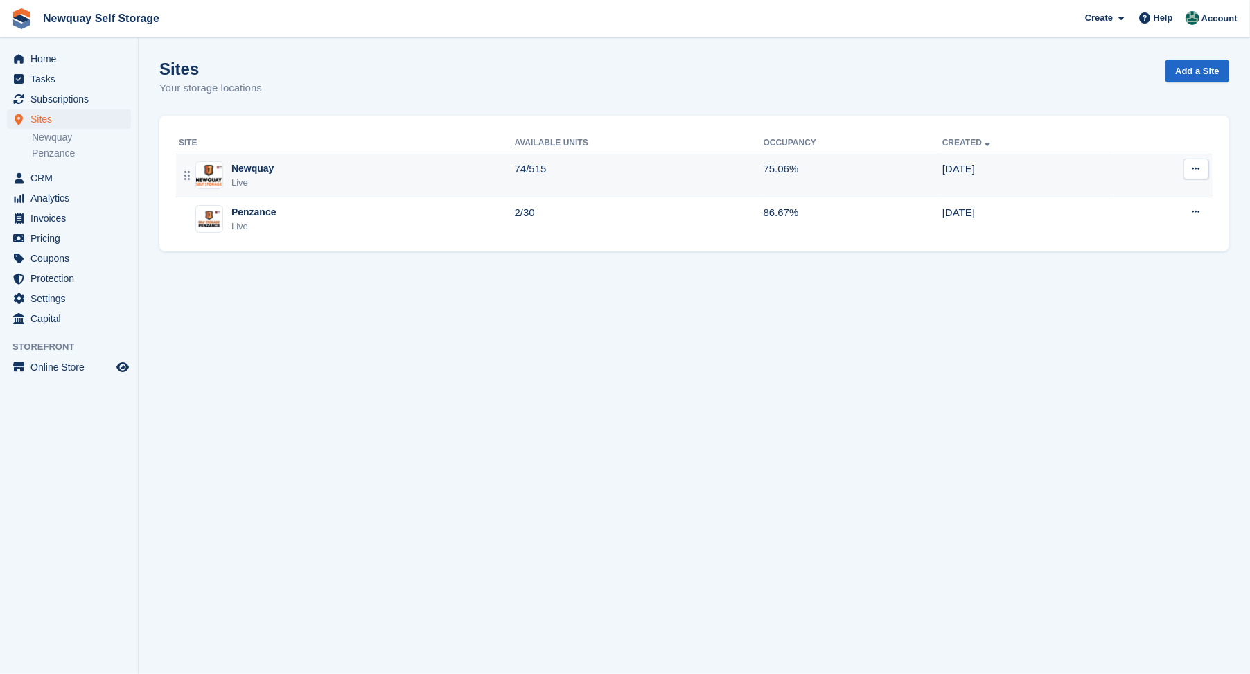
click at [240, 168] on div "Newquay" at bounding box center [252, 168] width 42 height 15
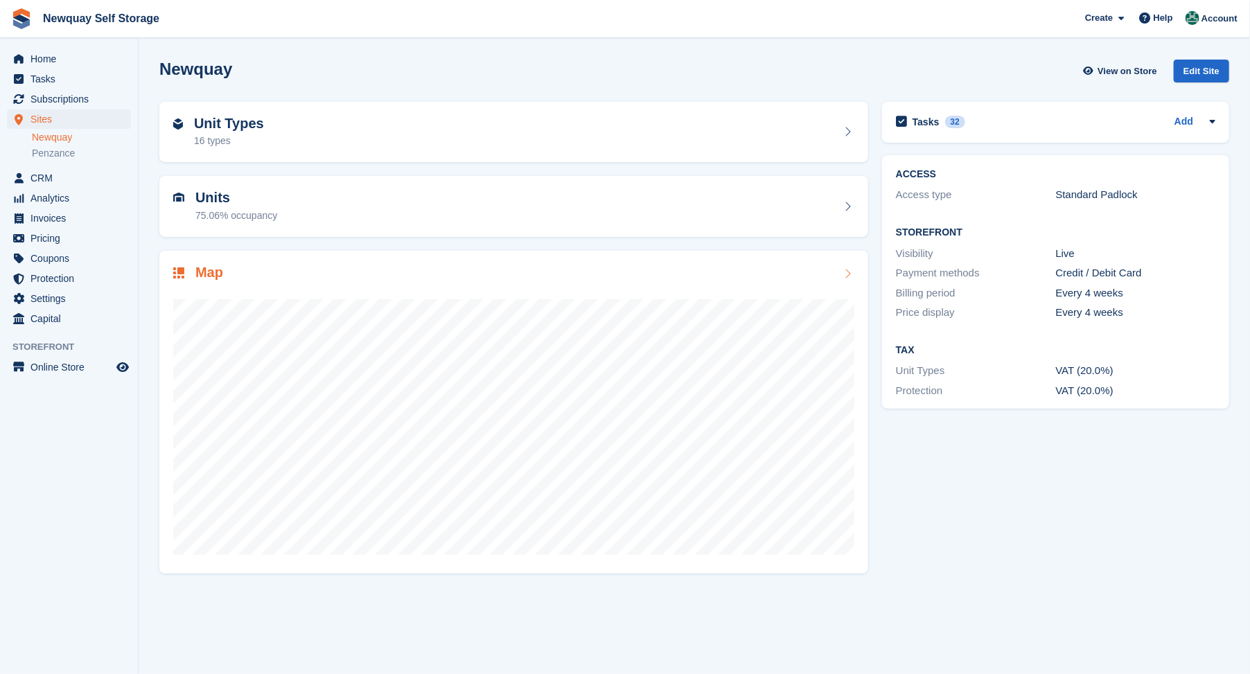
click at [219, 273] on h2 "Map" at bounding box center [209, 273] width 28 height 16
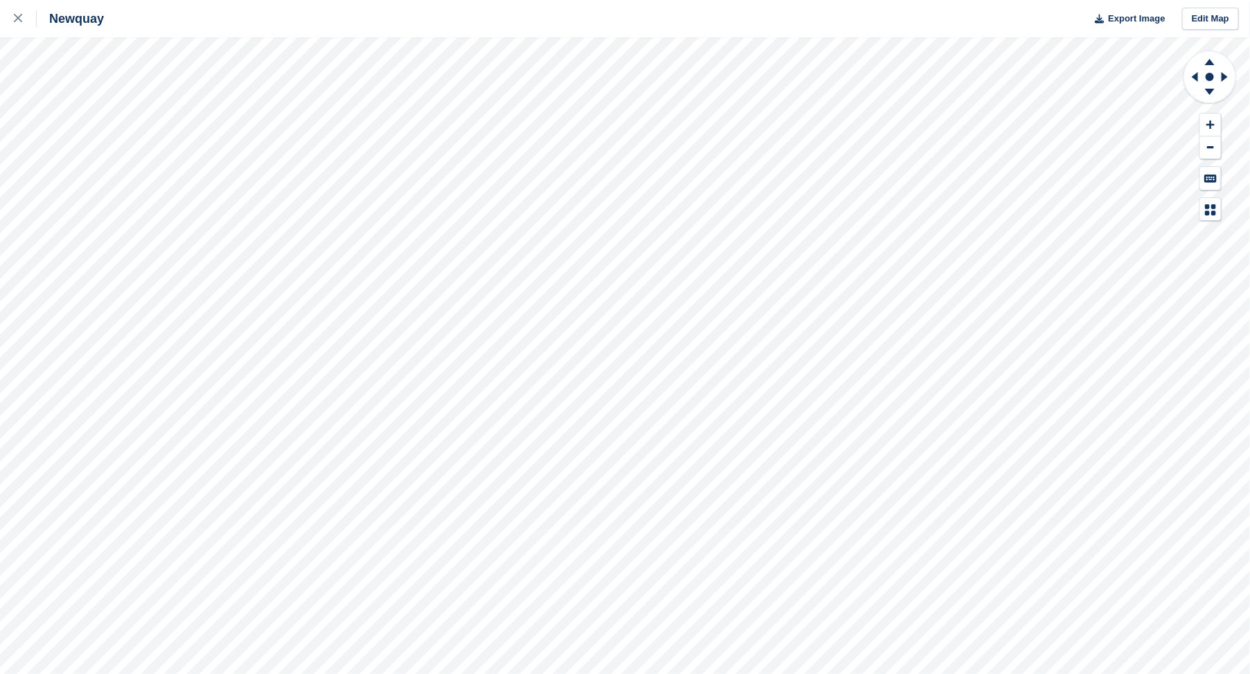
click at [553, 0] on html "Newquay Export Image Edit Map" at bounding box center [625, 337] width 1250 height 674
click at [181, 83] on div "Newquay Export Image Edit Map" at bounding box center [625, 337] width 1250 height 674
click at [434, 28] on div "Newquay Export Image Edit Map" at bounding box center [625, 337] width 1250 height 674
click at [184, 0] on html "Newquay Export Image Edit Map" at bounding box center [625, 337] width 1250 height 674
click at [0, 0] on html "Newquay Export Image Edit Map" at bounding box center [625, 337] width 1250 height 674
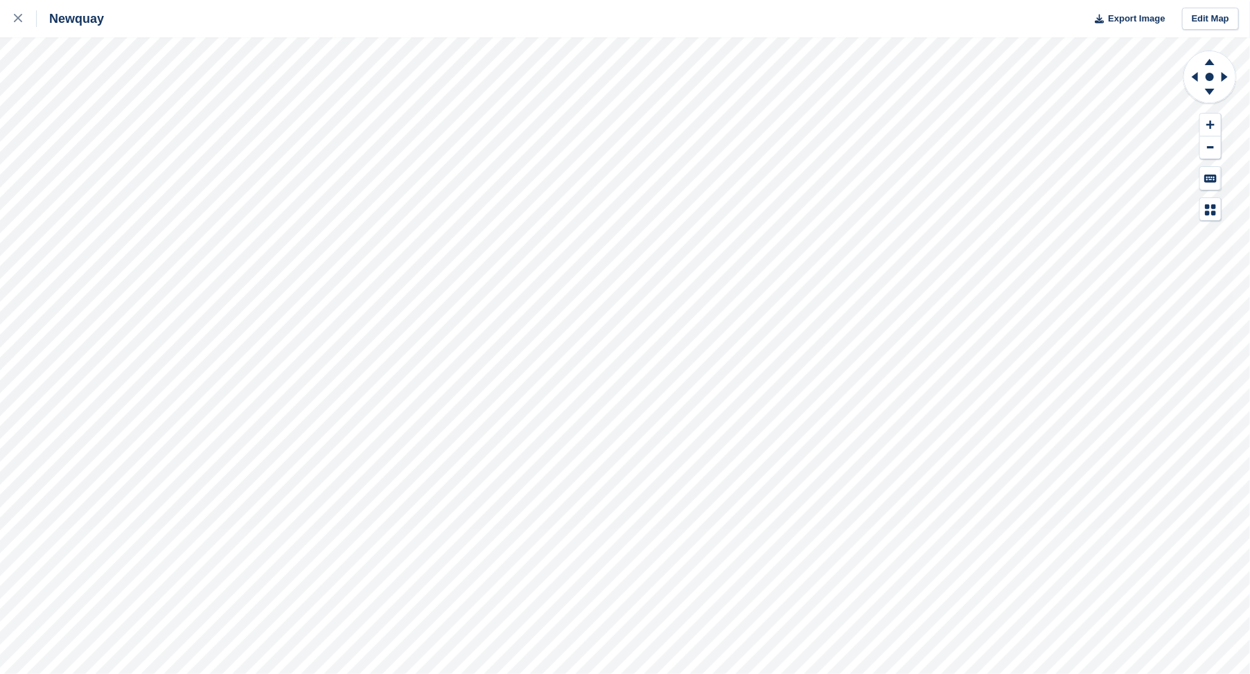
click at [170, 0] on html "Newquay Export Image Edit Map" at bounding box center [625, 337] width 1250 height 674
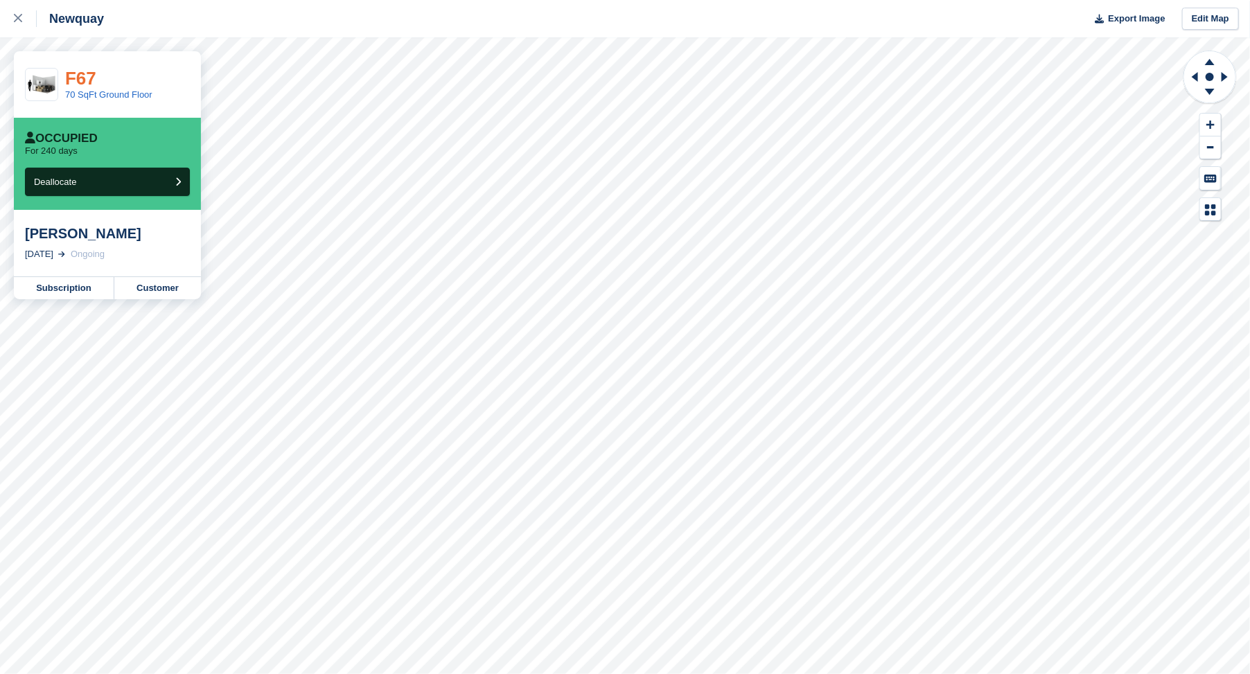
click at [75, 80] on link "F67" at bounding box center [80, 78] width 31 height 21
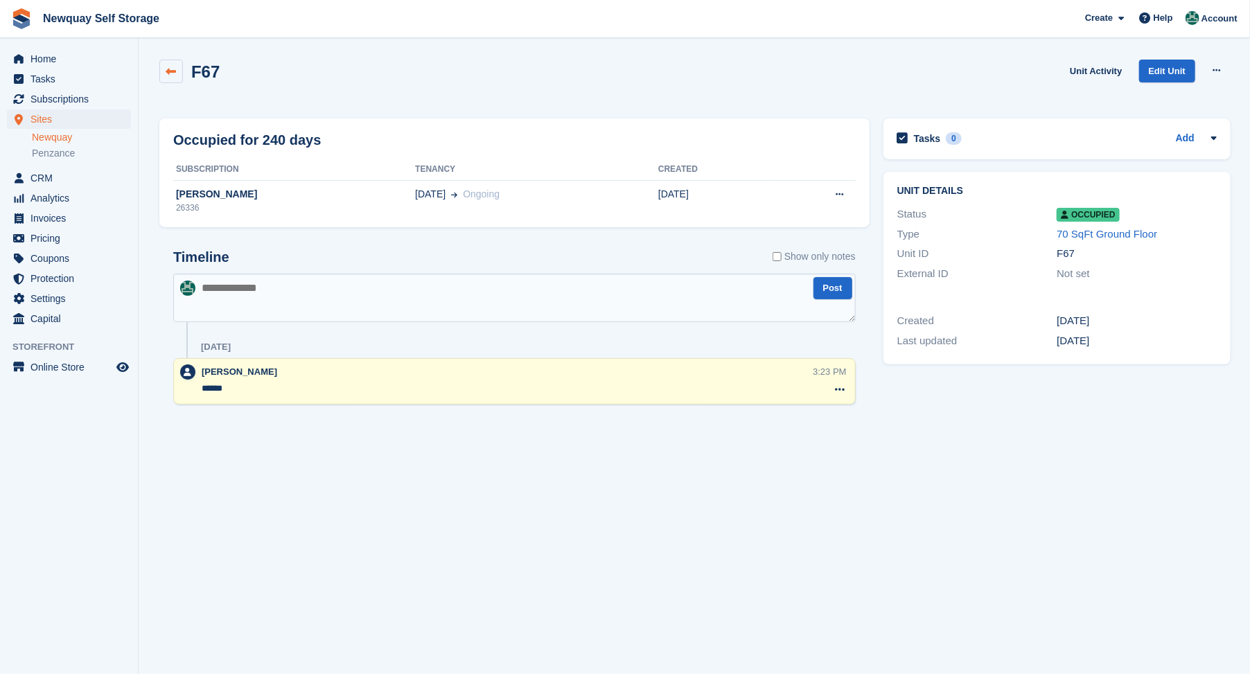
click at [168, 73] on icon at bounding box center [171, 72] width 10 height 10
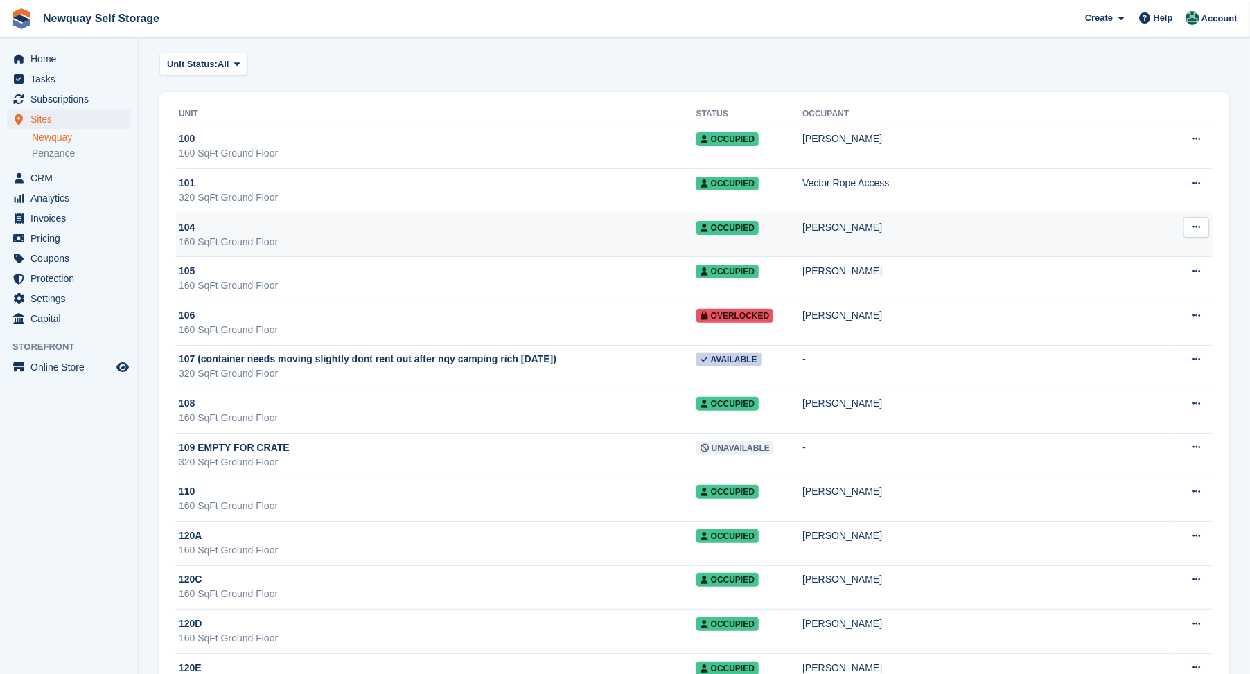
scroll to position [77, 0]
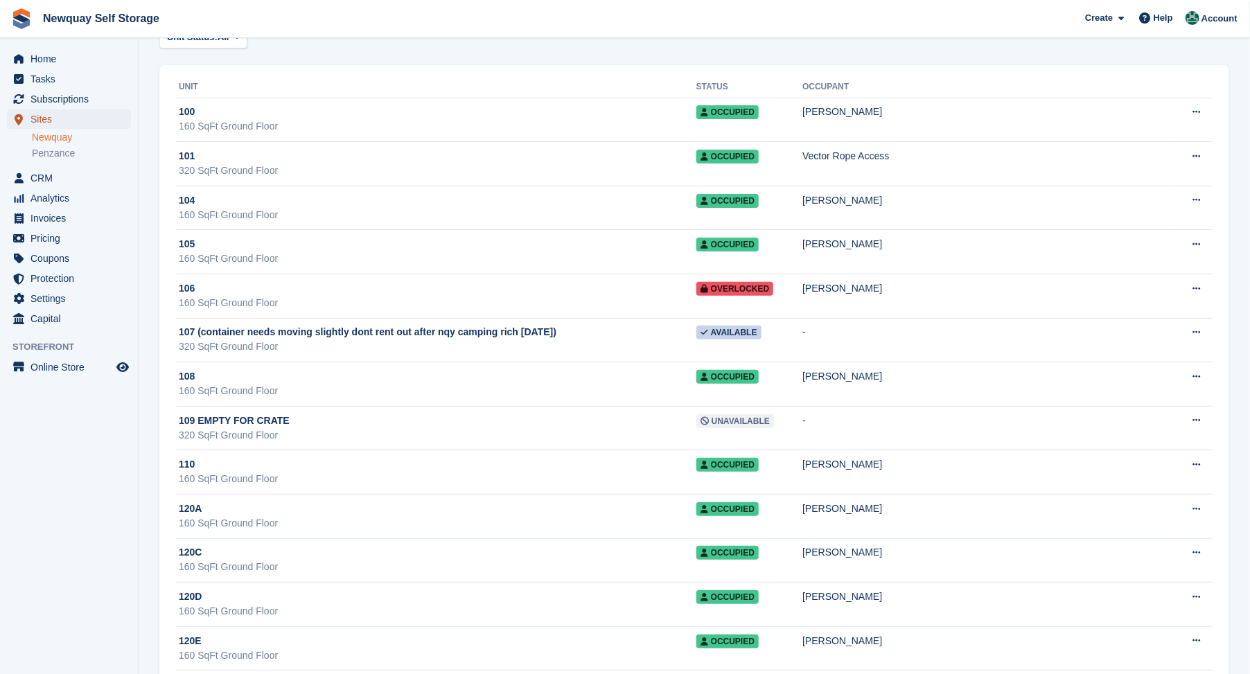
click at [45, 122] on span "Sites" at bounding box center [71, 118] width 83 height 19
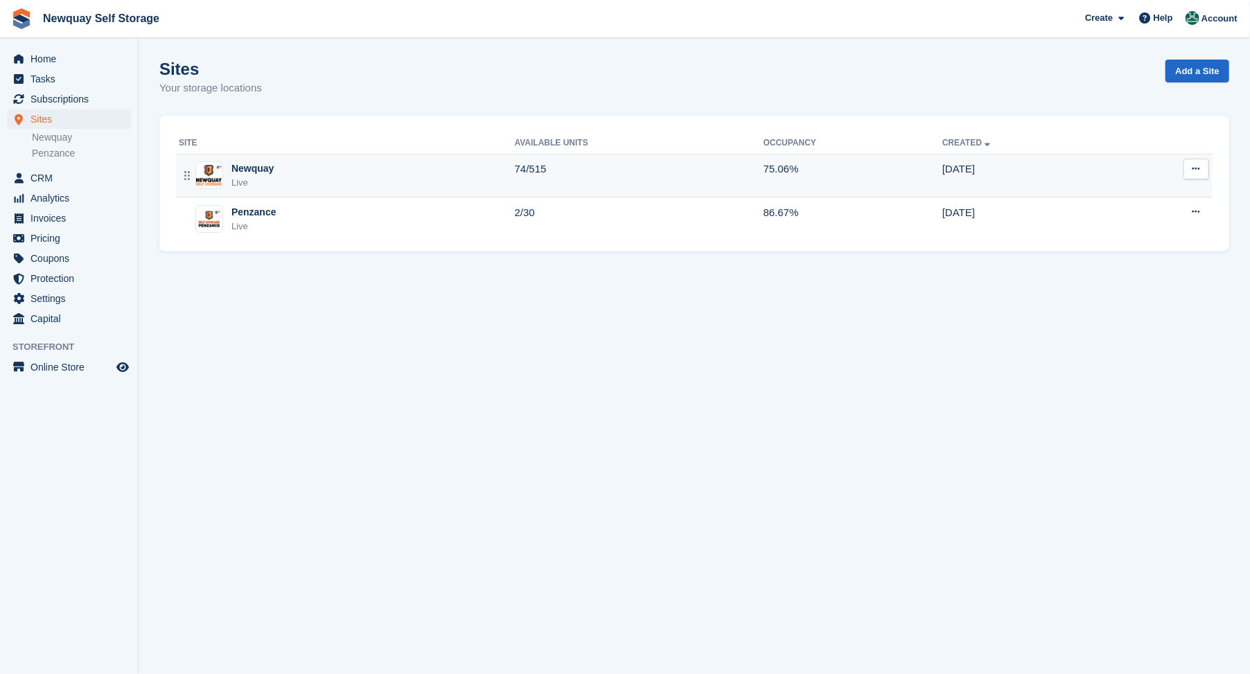
click at [239, 171] on div "Newquay" at bounding box center [252, 168] width 42 height 15
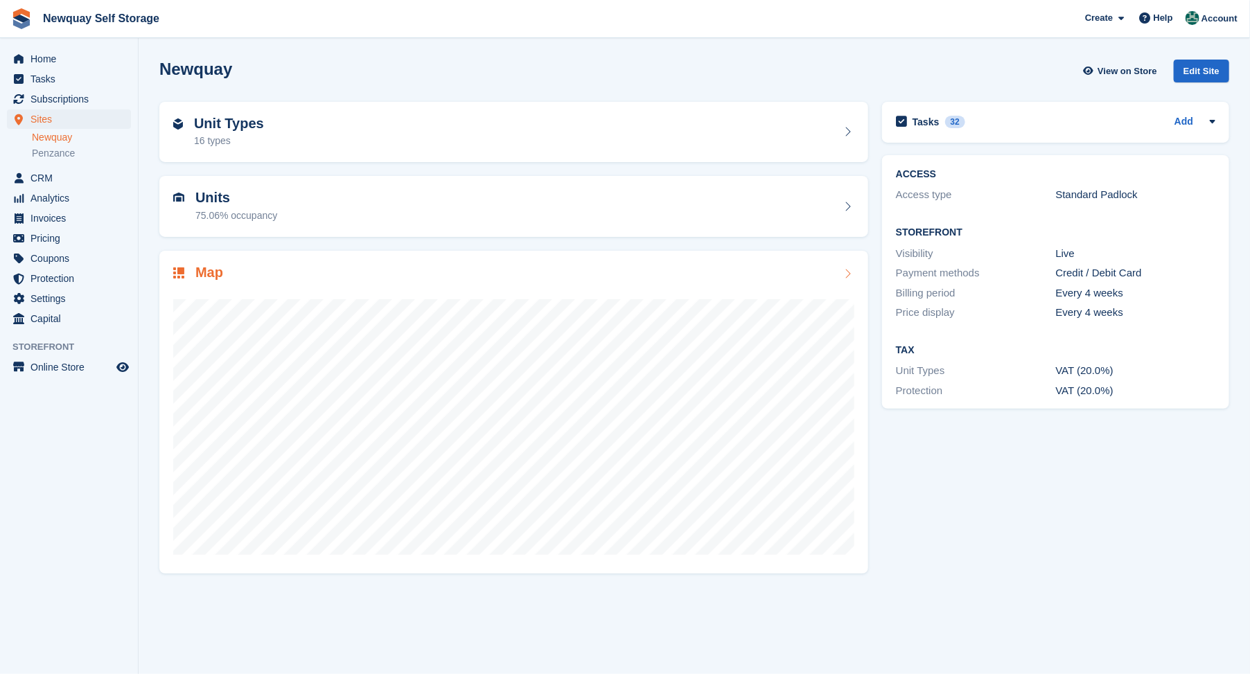
click at [209, 271] on h2 "Map" at bounding box center [209, 273] width 28 height 16
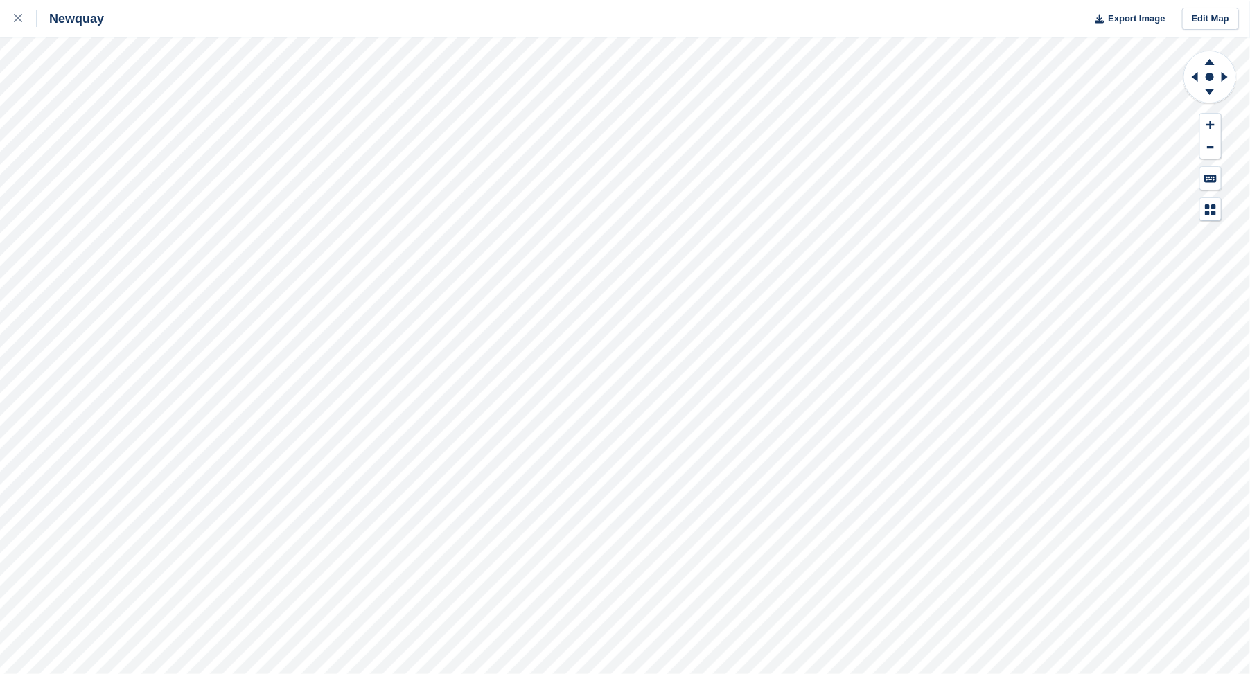
click at [0, 0] on html "Newquay Export Image Edit Map" at bounding box center [625, 337] width 1250 height 674
